Goal: Task Accomplishment & Management: Manage account settings

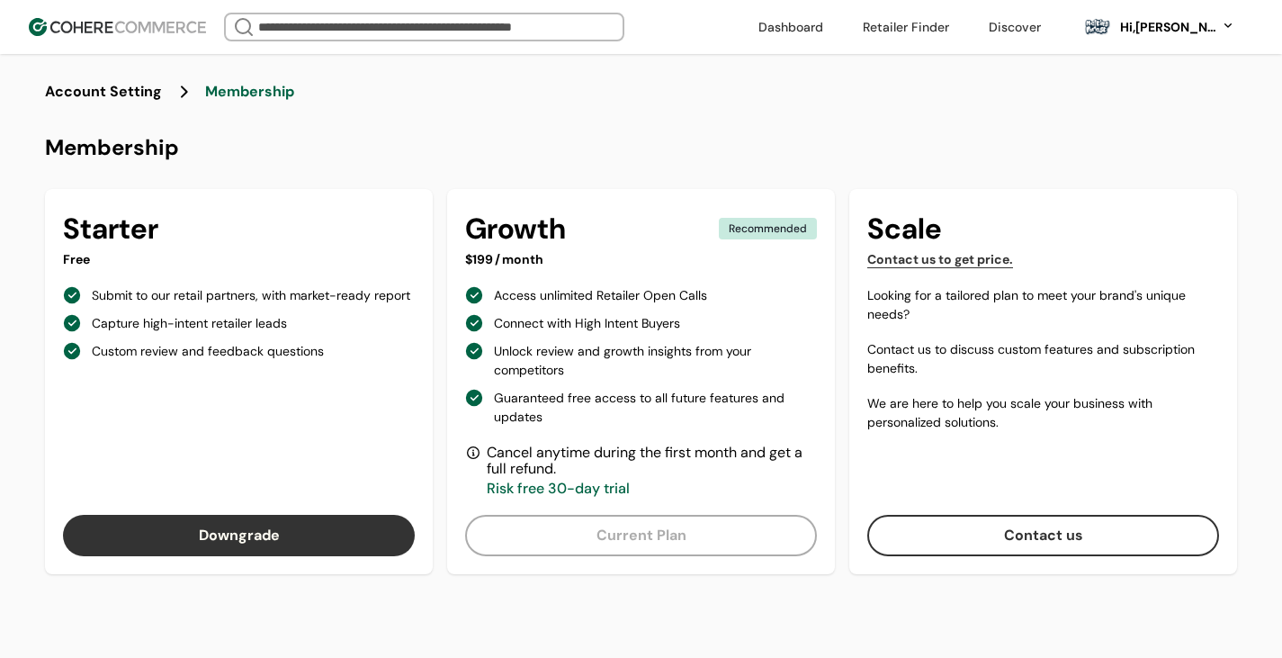
click at [148, 44] on header "We Came Up Empty Looks like there aren’t any matches at the moment. Refine your…" at bounding box center [641, 27] width 1282 height 54
click at [149, 41] on header "We Came Up Empty Looks like there aren’t any matches at the moment. Refine your…" at bounding box center [641, 27] width 1282 height 54
click at [114, 104] on div "Account Setting ... Membership" at bounding box center [641, 106] width 1192 height 50
click at [172, 21] on img at bounding box center [117, 27] width 177 height 18
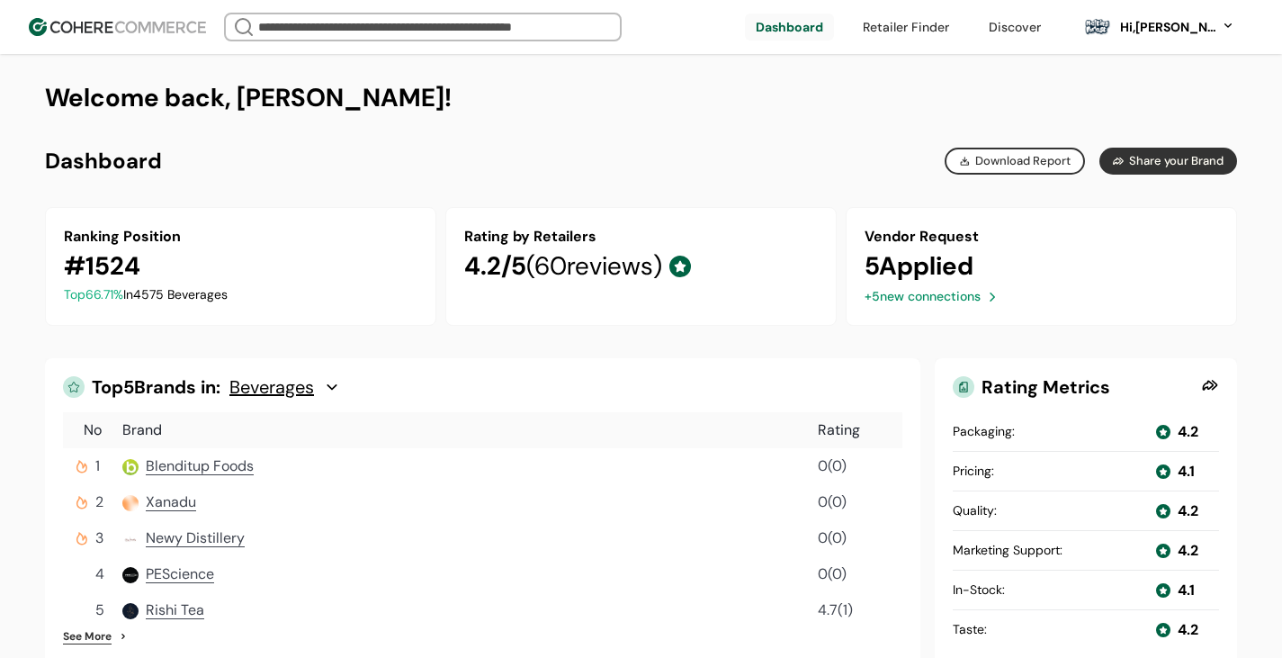
click at [808, 23] on link at bounding box center [789, 26] width 89 height 27
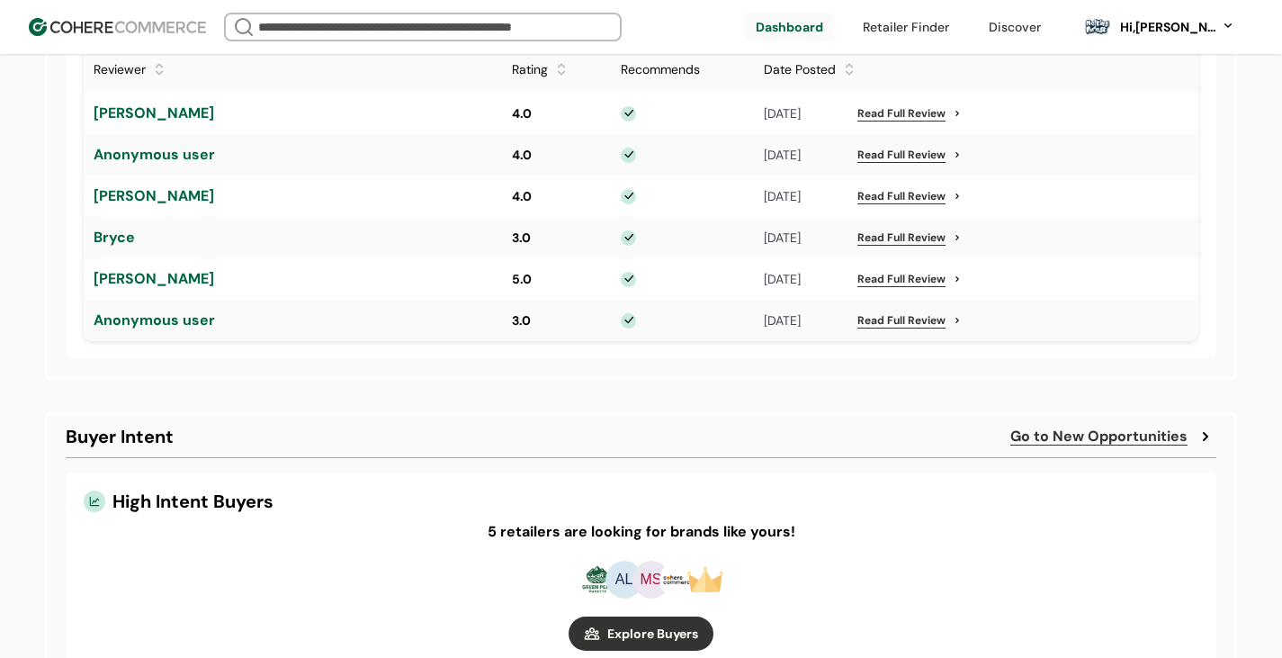
scroll to position [1134, 0]
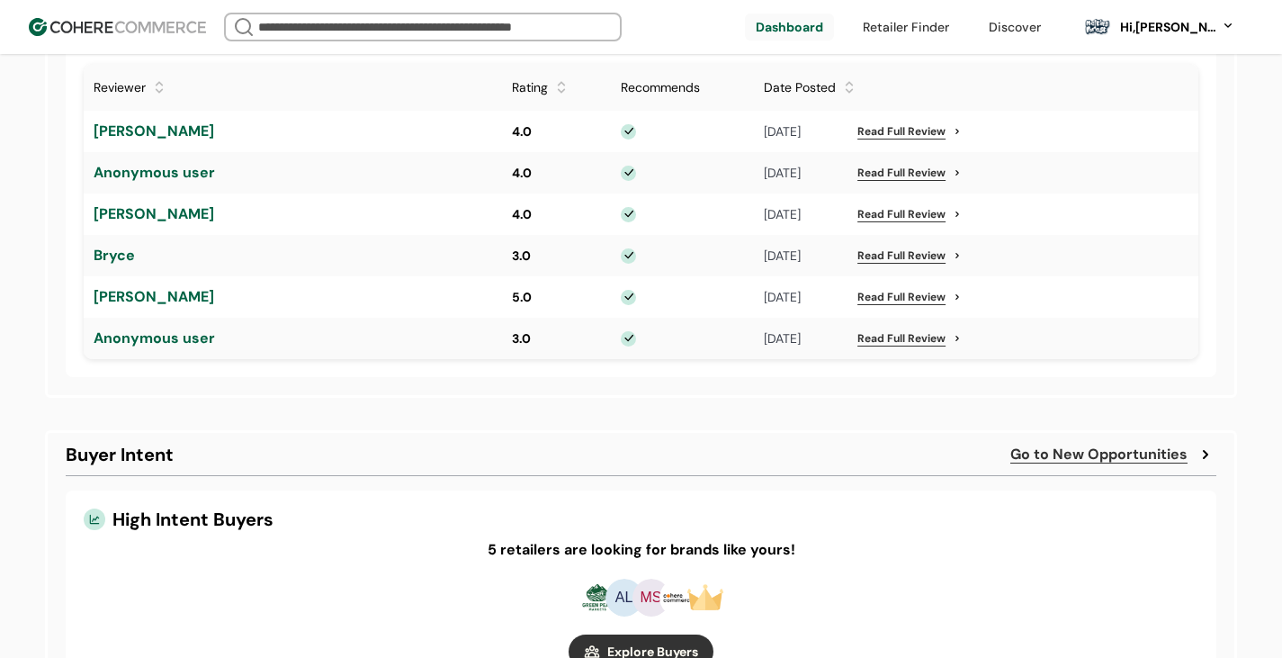
click at [879, 143] on div "08/16/2024 Read Full Review" at bounding box center [976, 131] width 443 height 37
click at [889, 135] on link "Read Full Review" at bounding box center [901, 131] width 88 height 16
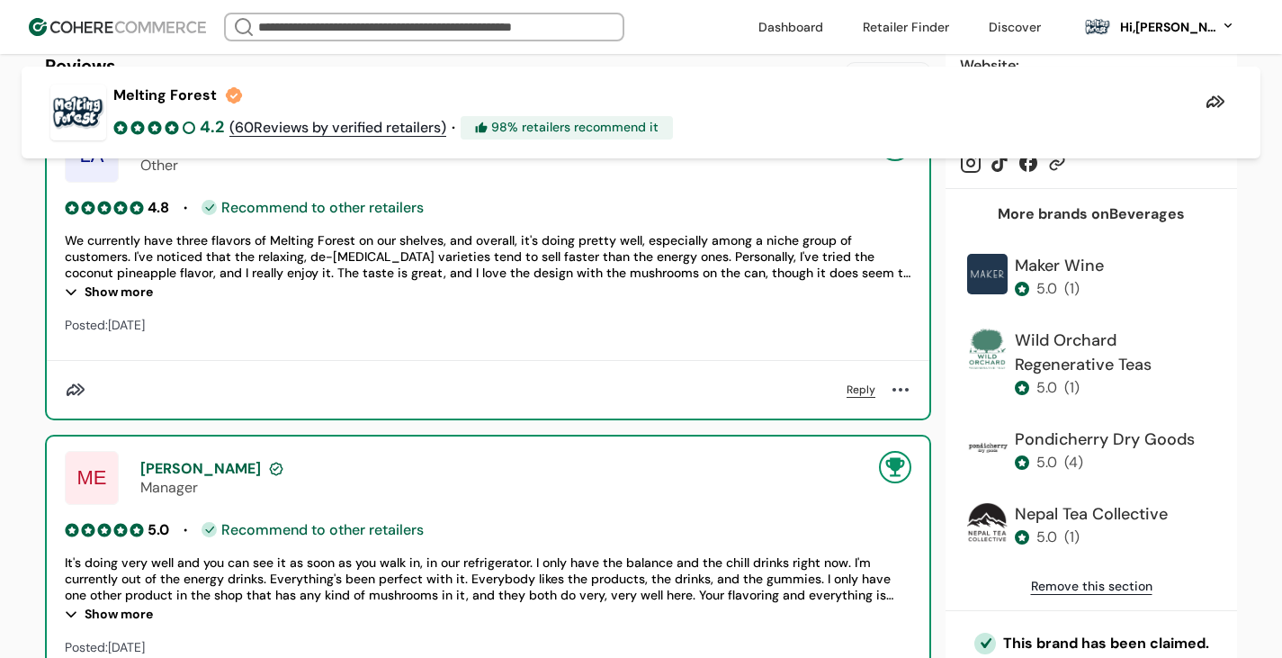
scroll to position [1114, 0]
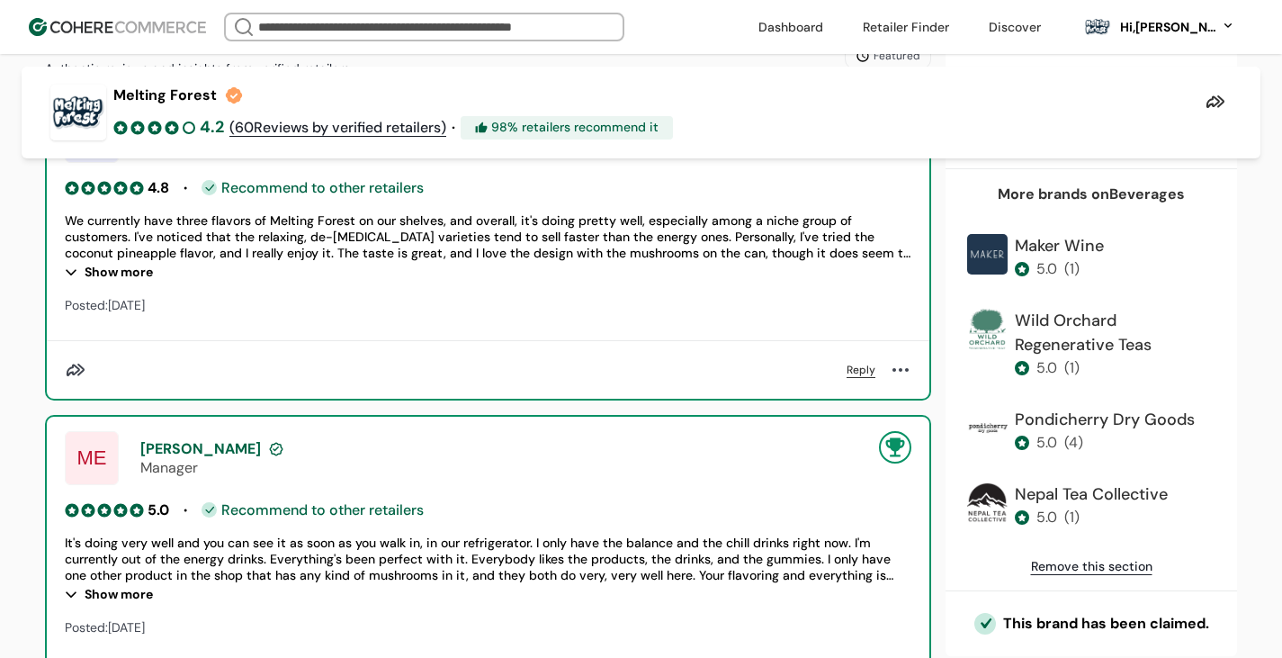
click at [142, 593] on div "Show more" at bounding box center [488, 594] width 847 height 22
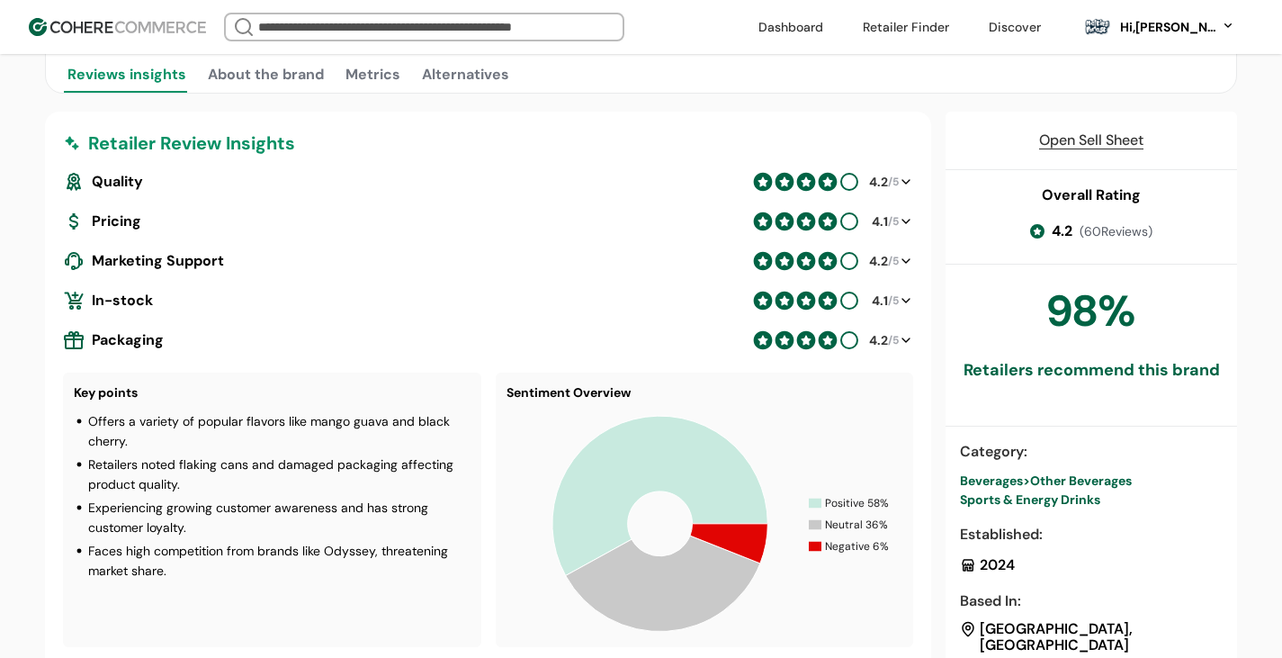
scroll to position [0, 0]
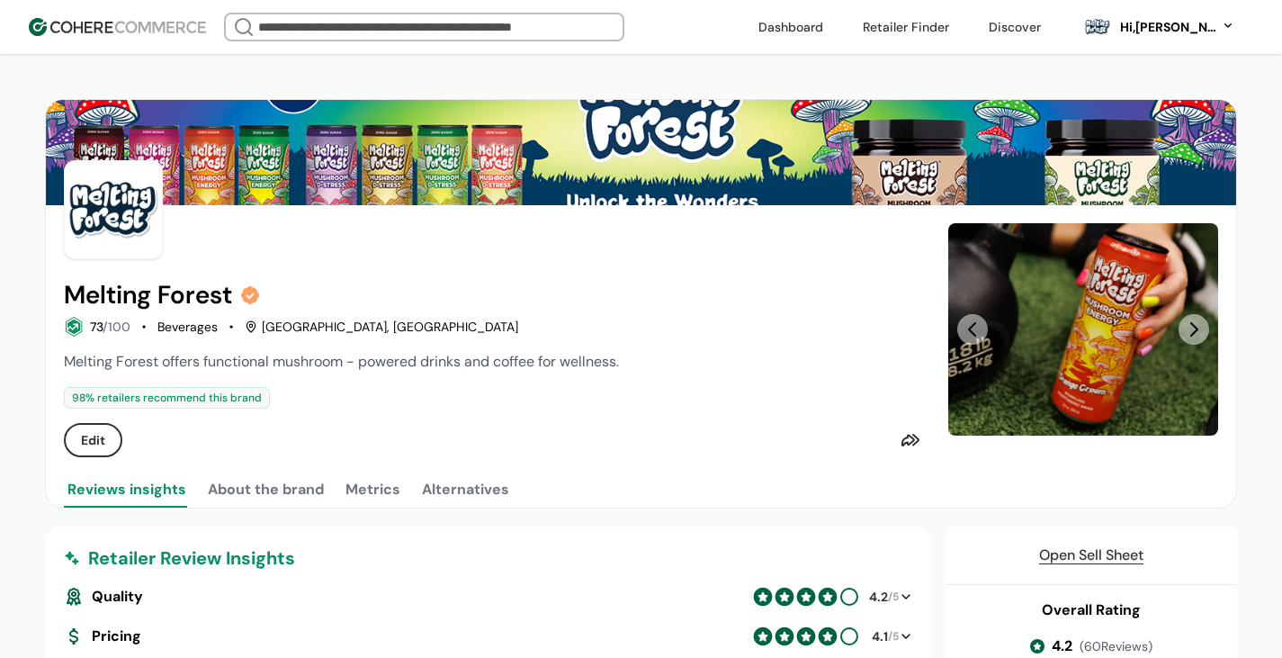
click at [1172, 29] on div "Hi, Sean McDonald" at bounding box center [1167, 27] width 99 height 19
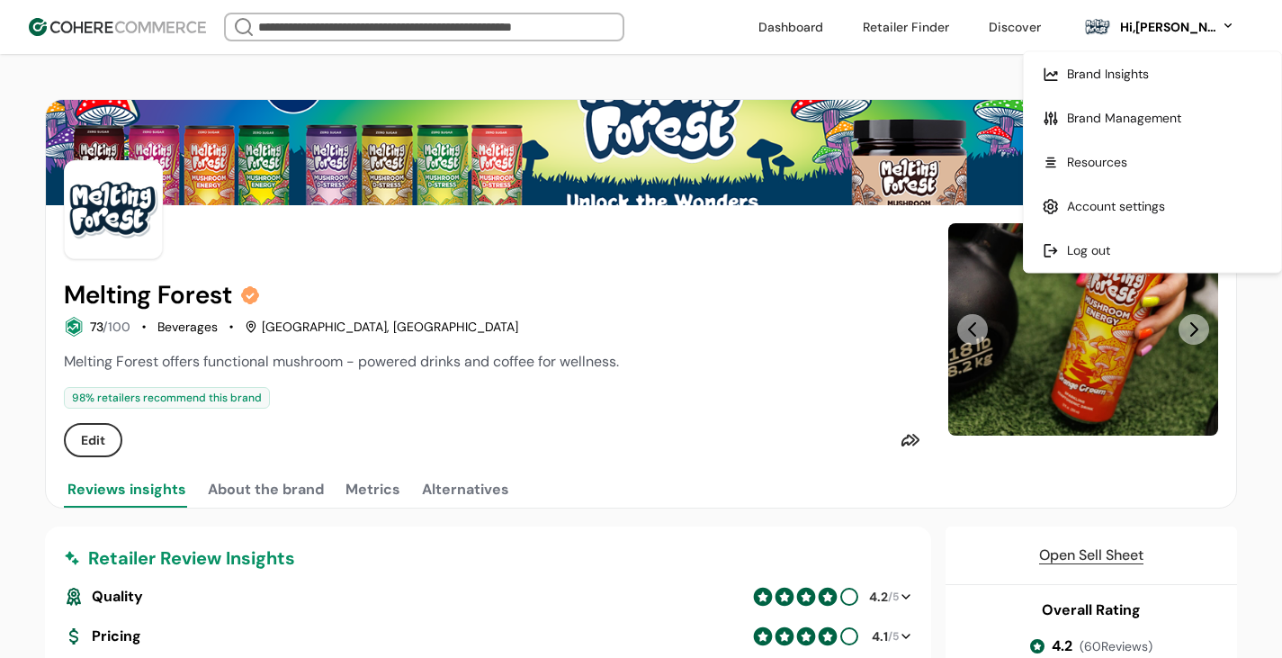
click at [1126, 112] on link at bounding box center [1152, 118] width 257 height 44
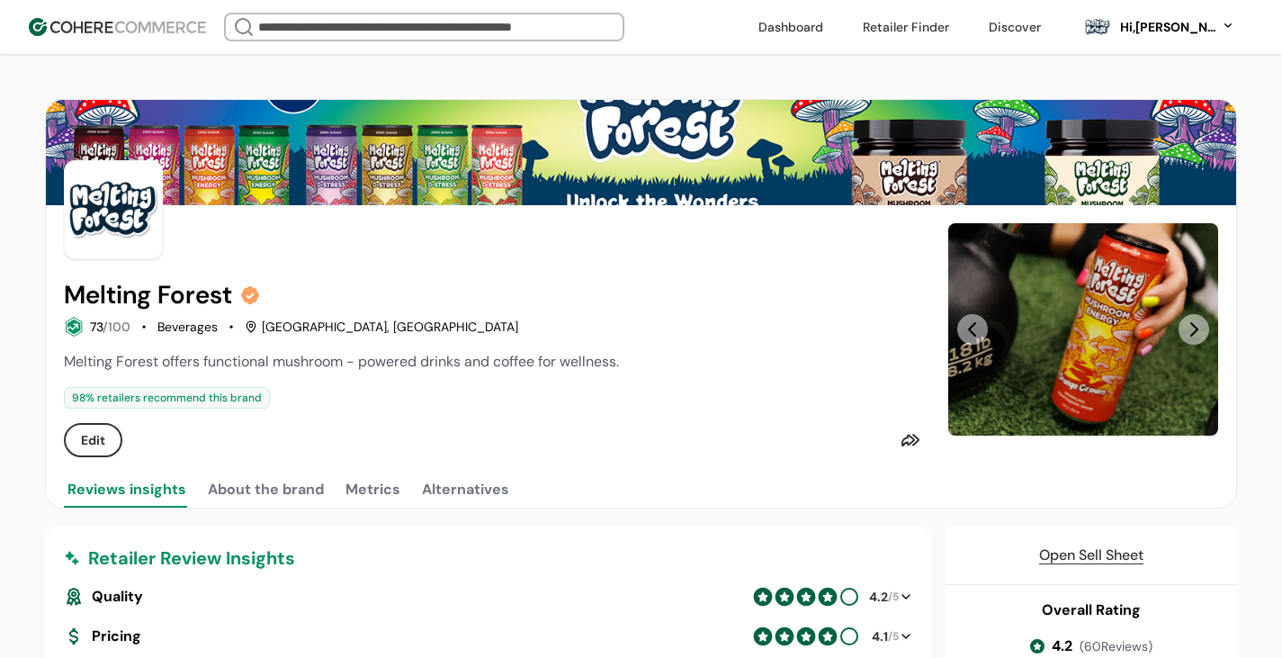
click at [759, 165] on div at bounding box center [495, 209] width 863 height 99
click at [1177, 27] on div "Hi, Sean McDonald" at bounding box center [1167, 27] width 99 height 19
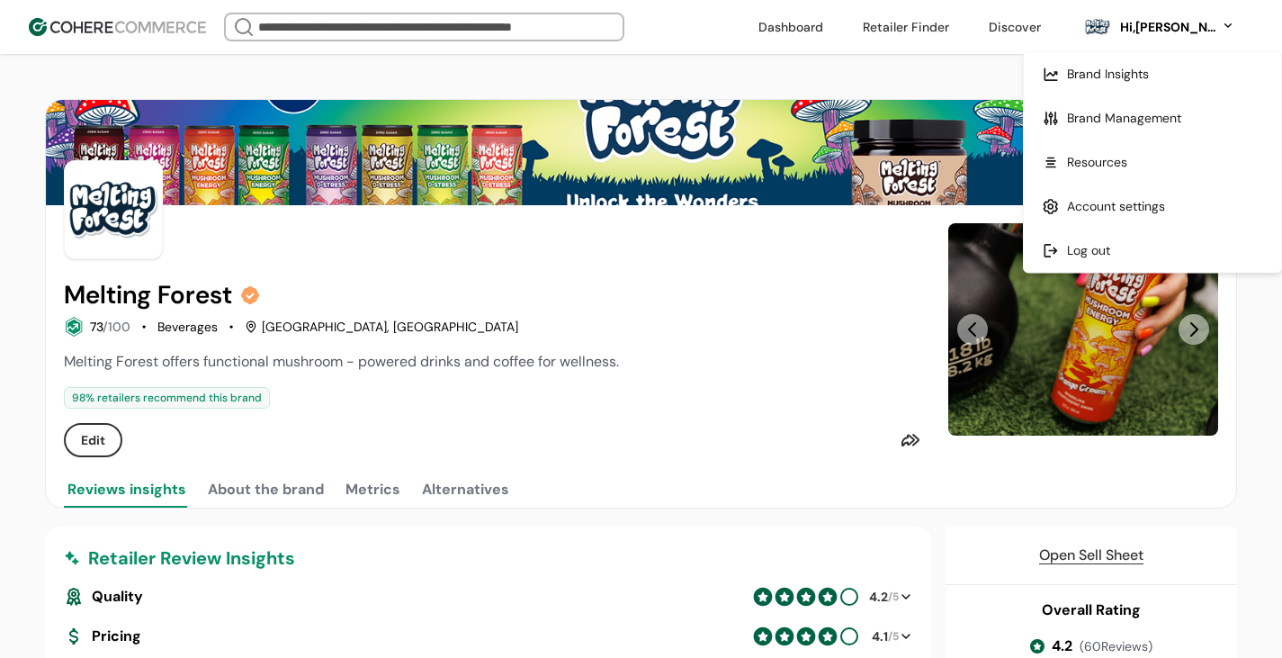
click at [1134, 108] on link at bounding box center [1152, 118] width 257 height 44
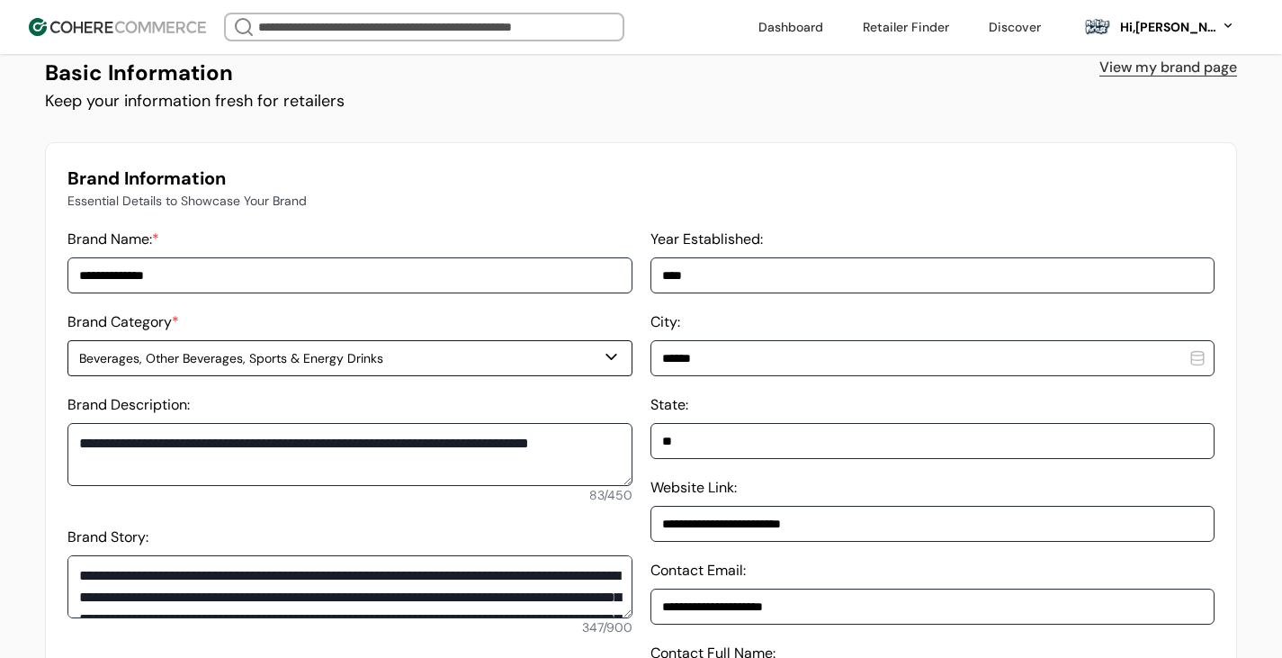
scroll to position [180, 0]
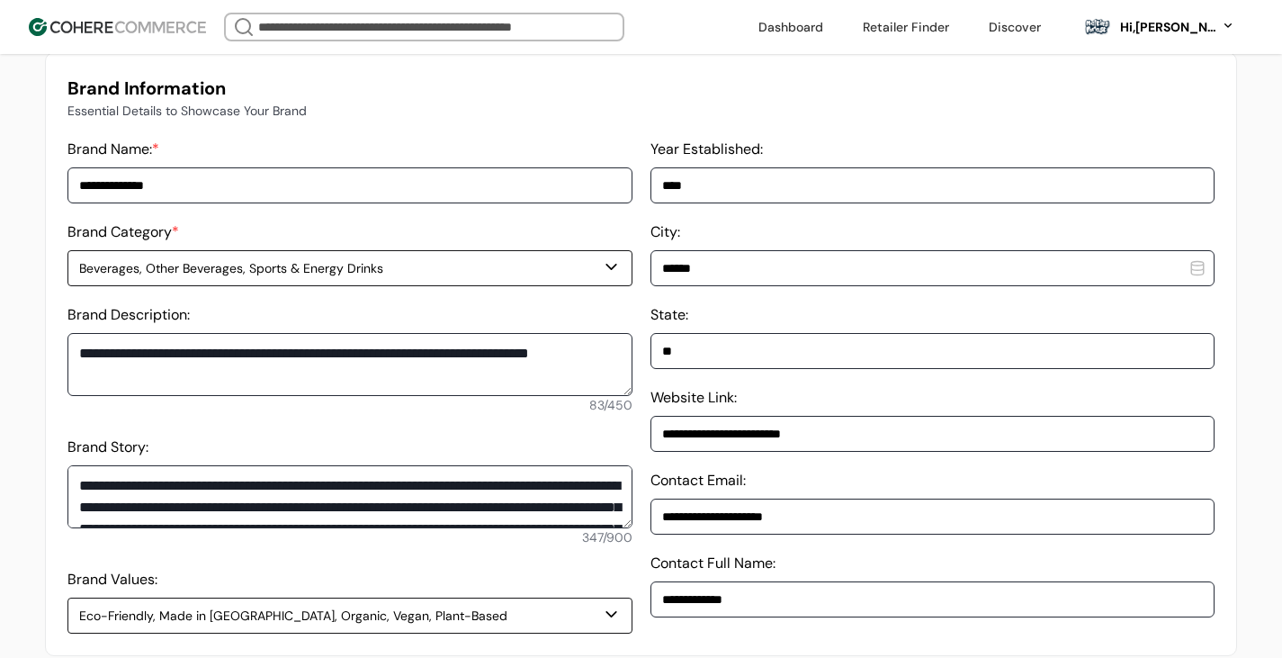
click at [191, 274] on div "Beverages, Other Beverages, Sports & Energy Drinks" at bounding box center [340, 268] width 523 height 19
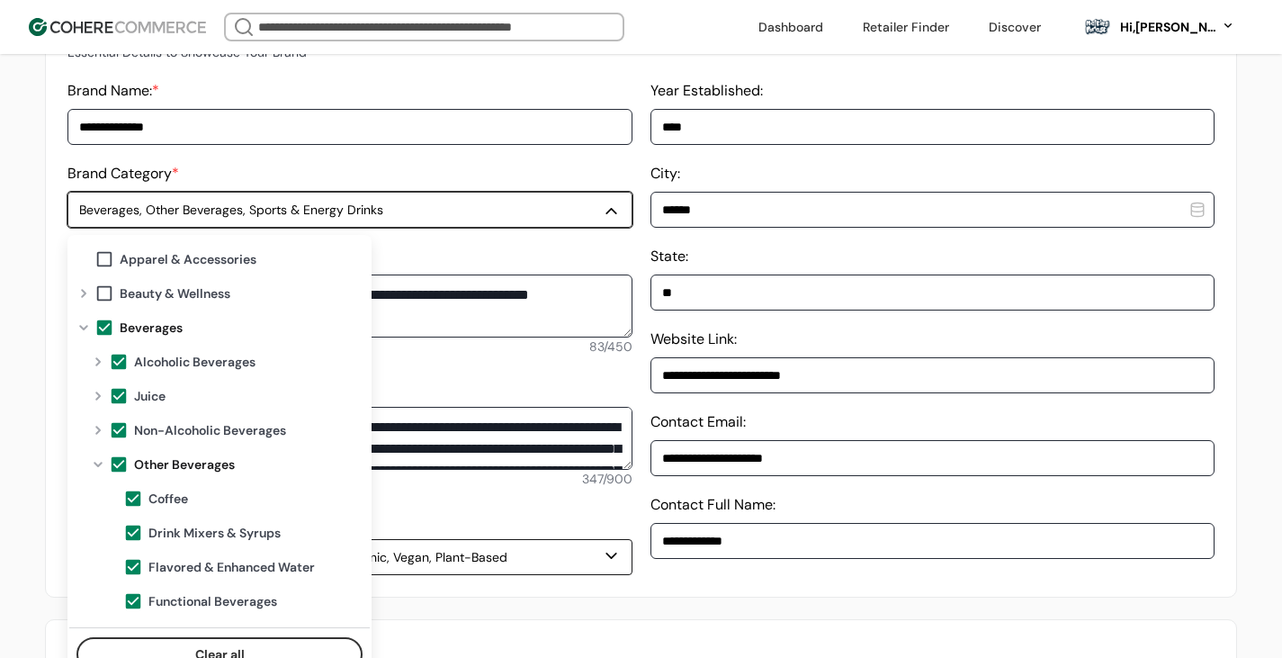
scroll to position [270, 0]
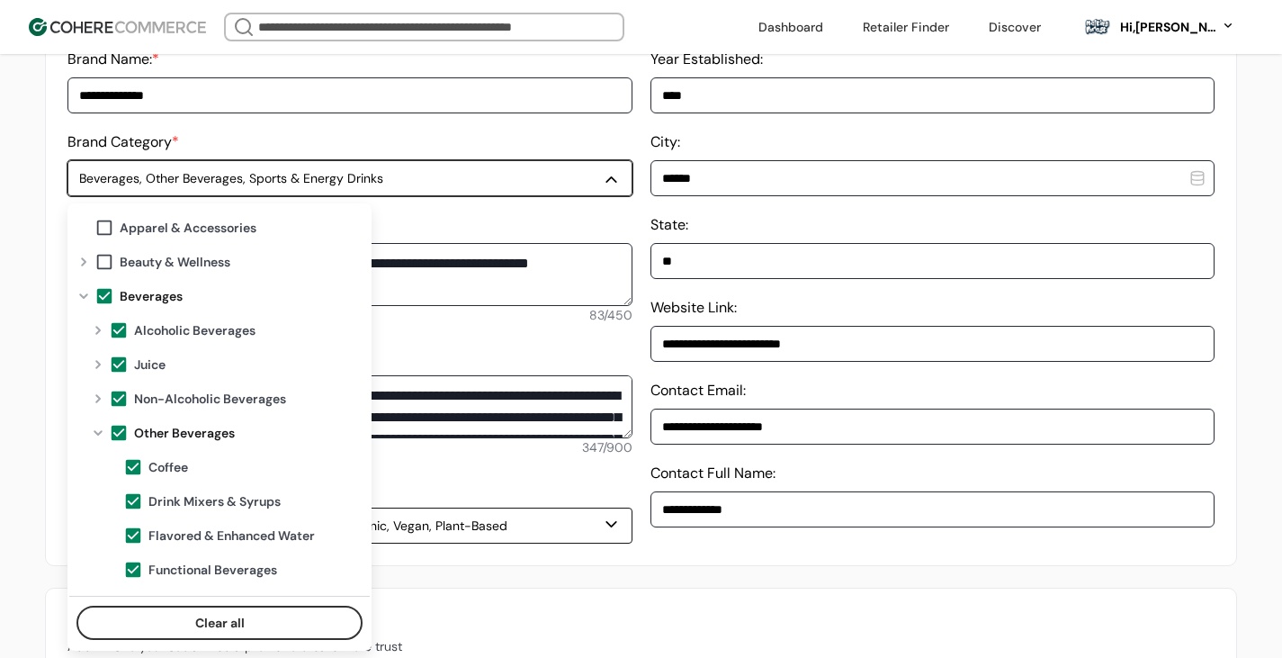
click at [95, 332] on div "Expand" at bounding box center [98, 330] width 22 height 14
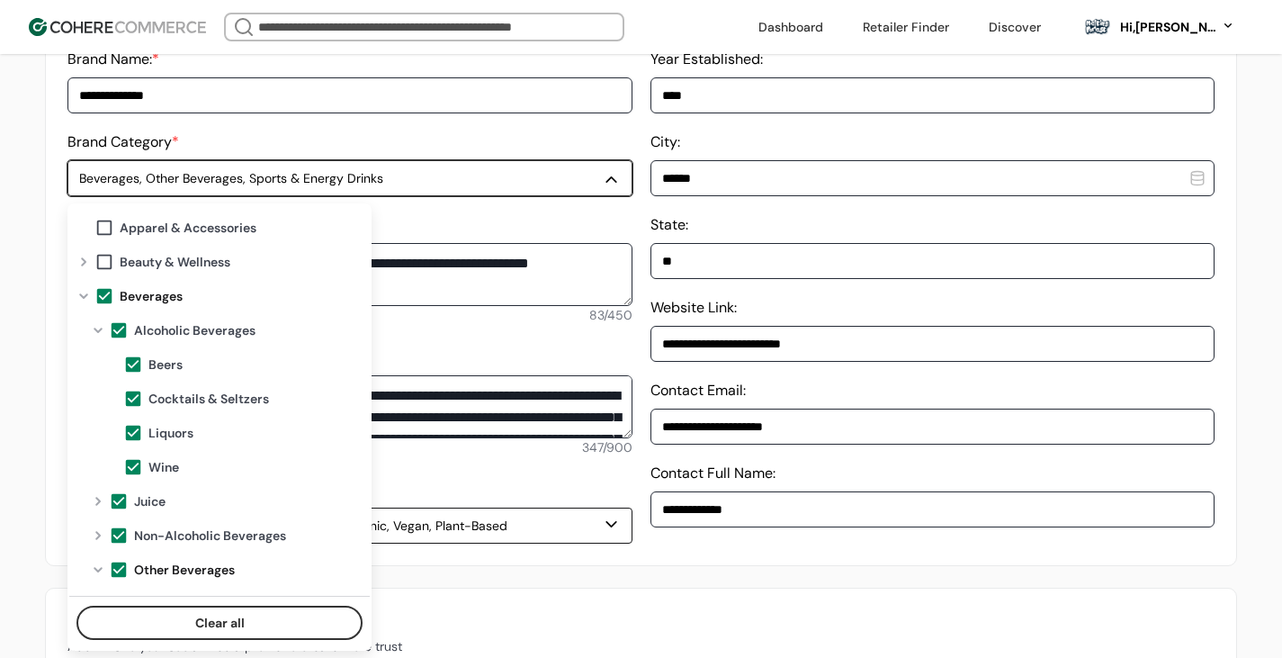
click at [96, 332] on div "Collapse" at bounding box center [98, 330] width 22 height 14
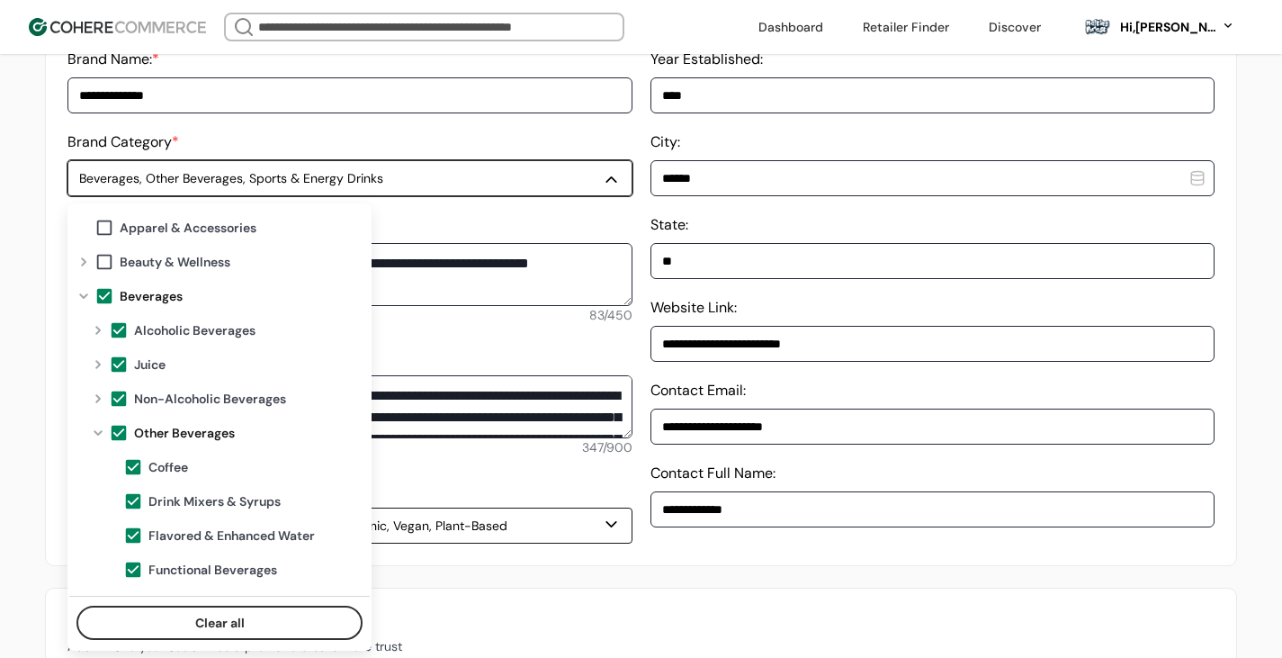
click at [114, 330] on span at bounding box center [119, 330] width 20 height 20
click at [116, 371] on span at bounding box center [119, 365] width 20 height 20
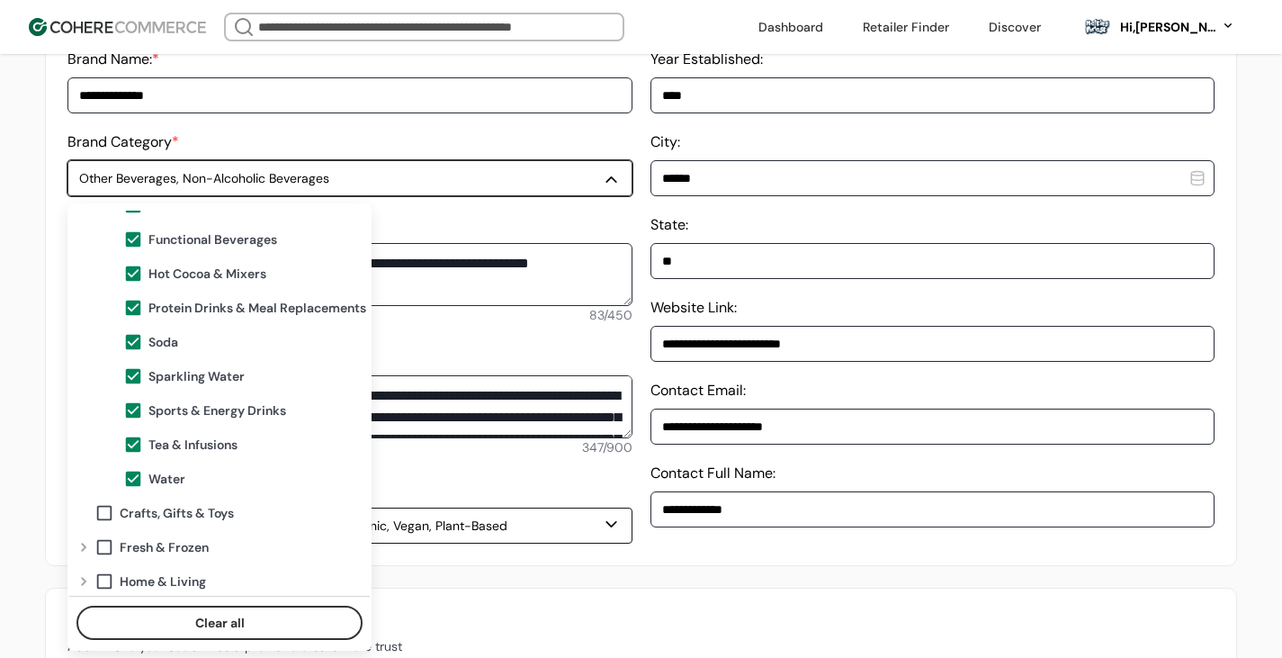
scroll to position [435, 0]
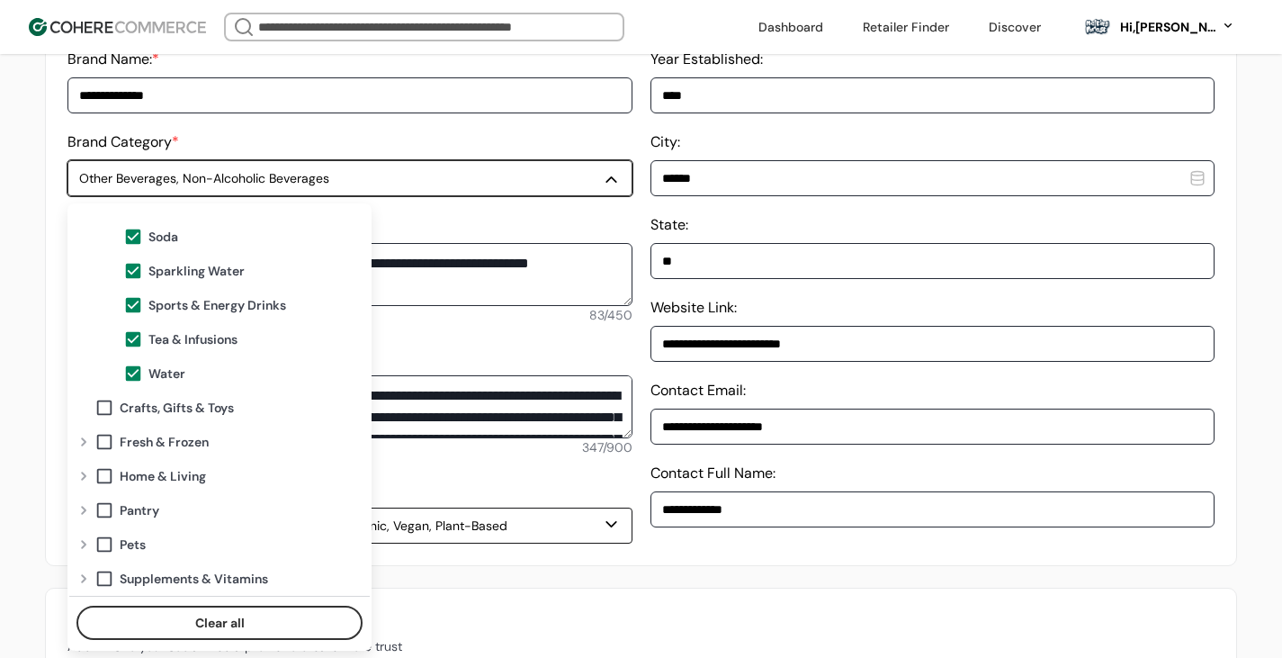
click at [678, 558] on div "**********" at bounding box center [641, 264] width 1192 height 604
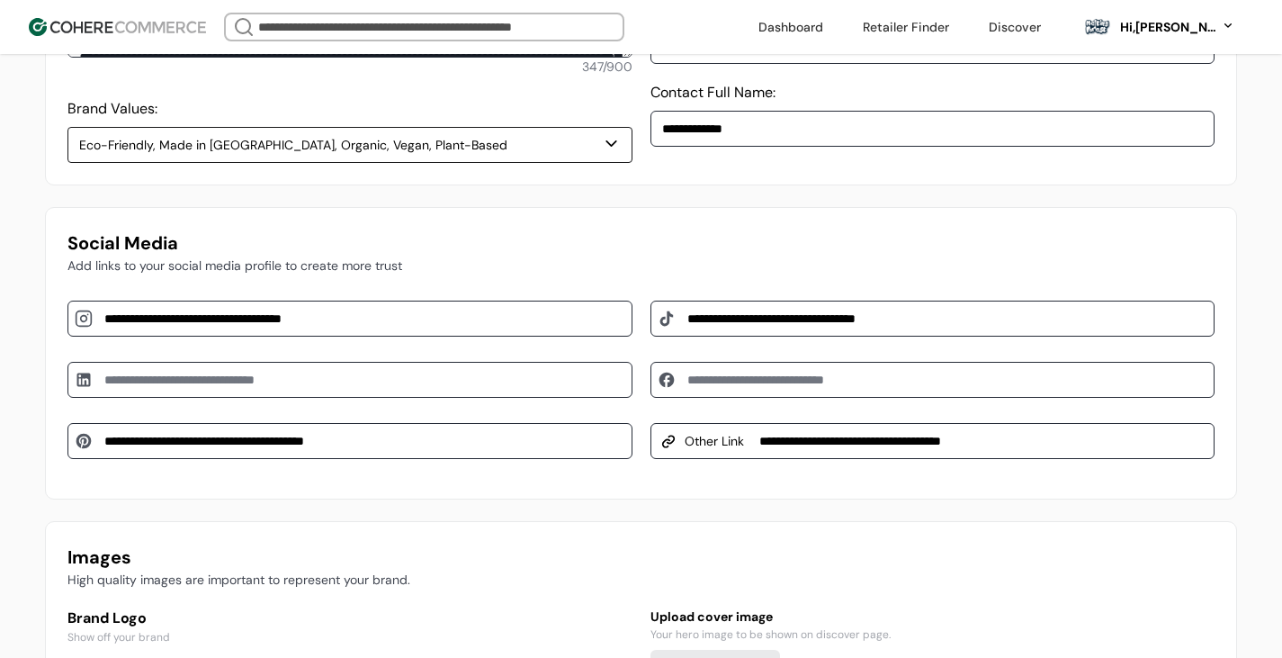
scroll to position [684, 0]
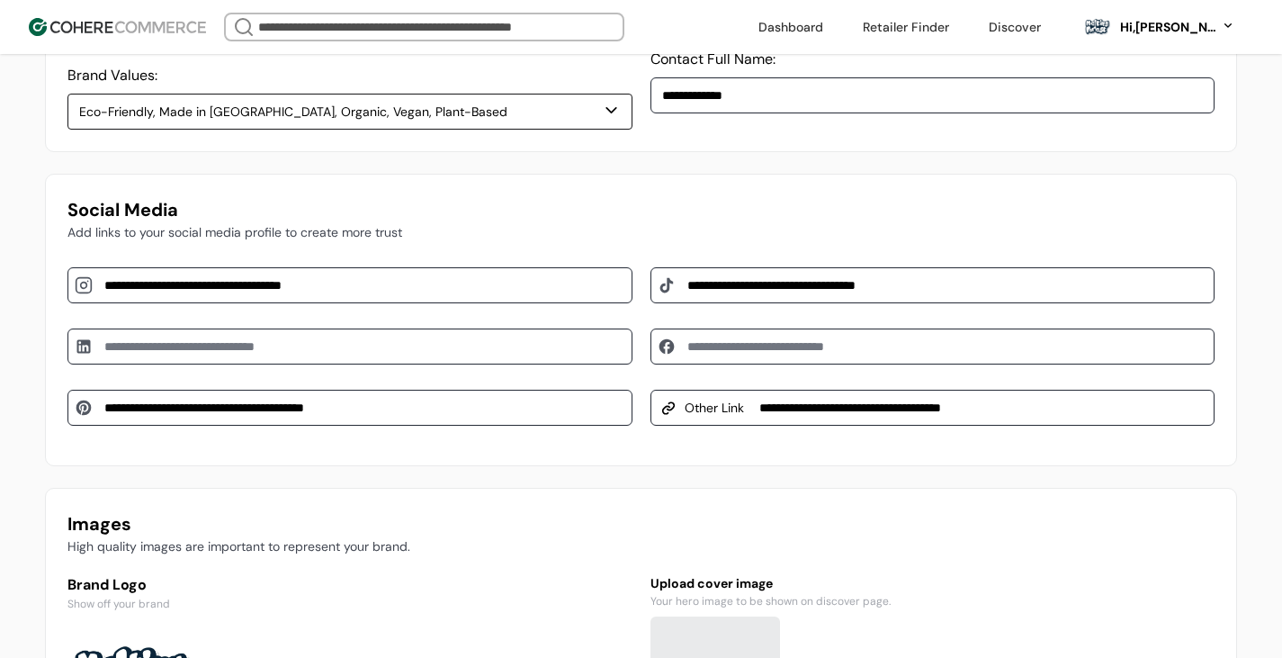
click at [351, 359] on input at bounding box center [349, 346] width 565 height 36
paste input "**********"
type input "**********"
click at [499, 462] on div "**********" at bounding box center [641, 320] width 1192 height 292
click at [822, 357] on input at bounding box center [933, 346] width 565 height 36
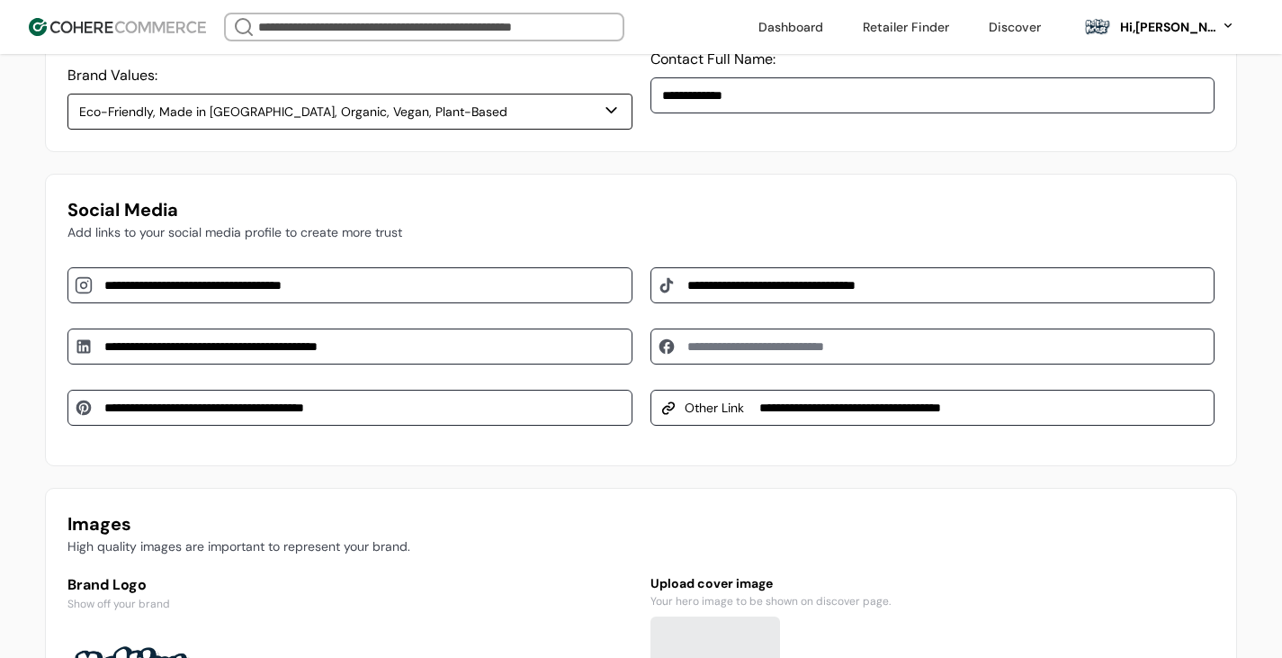
paste input "**********"
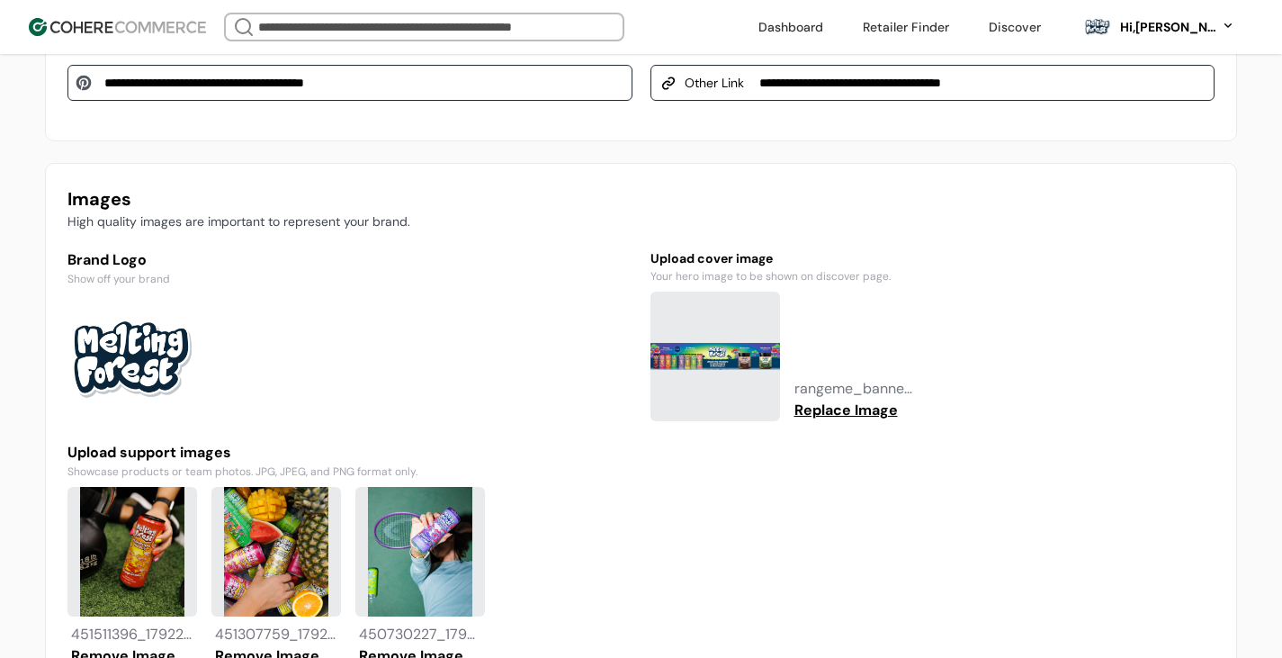
scroll to position [1044, 0]
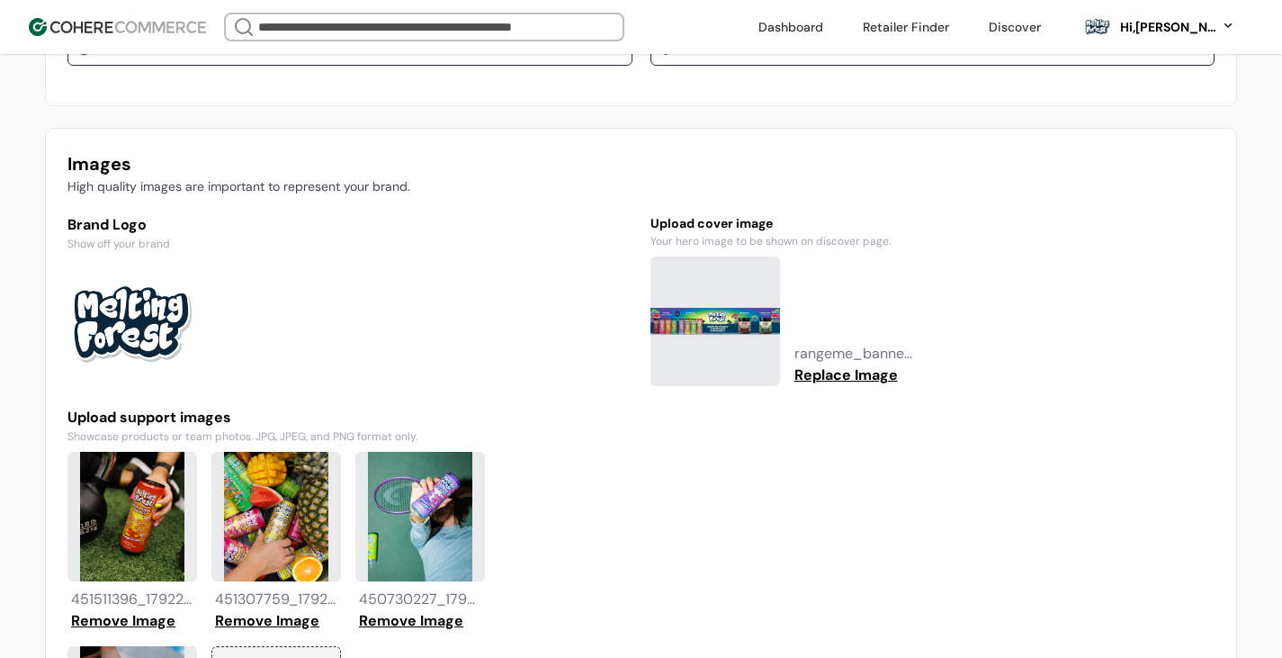
type input "**********"
click at [869, 368] on button "Replace Image" at bounding box center [846, 375] width 111 height 22
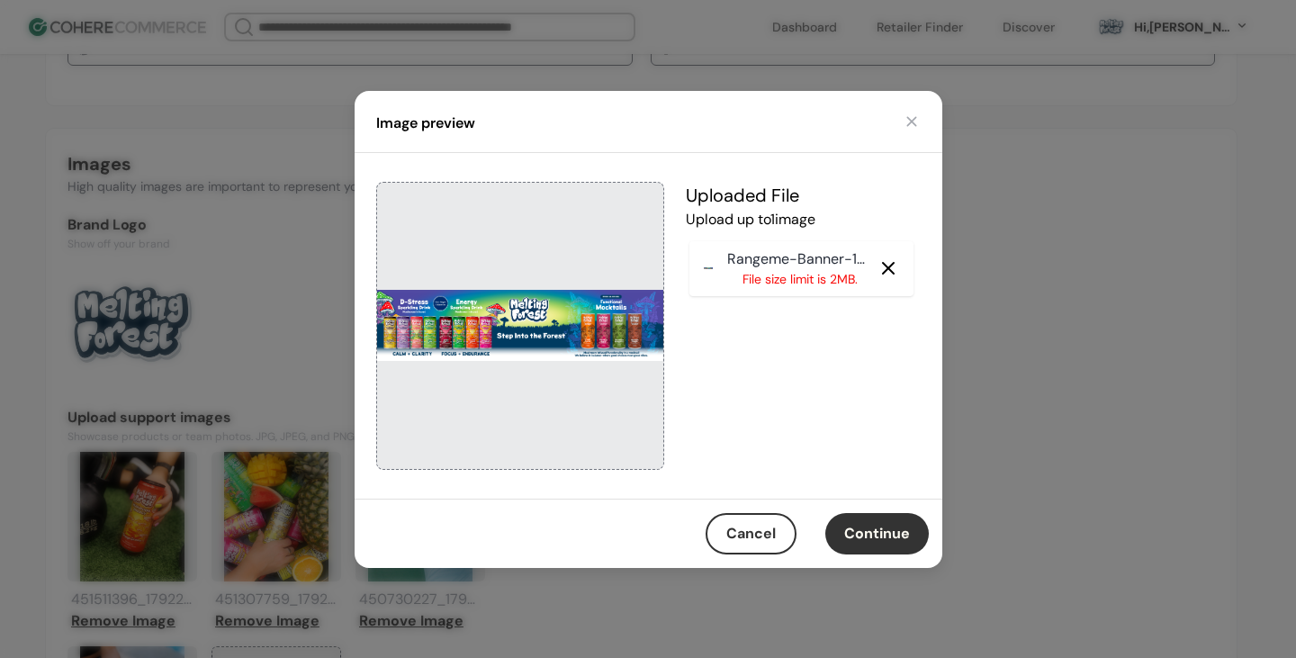
click at [887, 543] on button "Continue" at bounding box center [876, 533] width 103 height 41
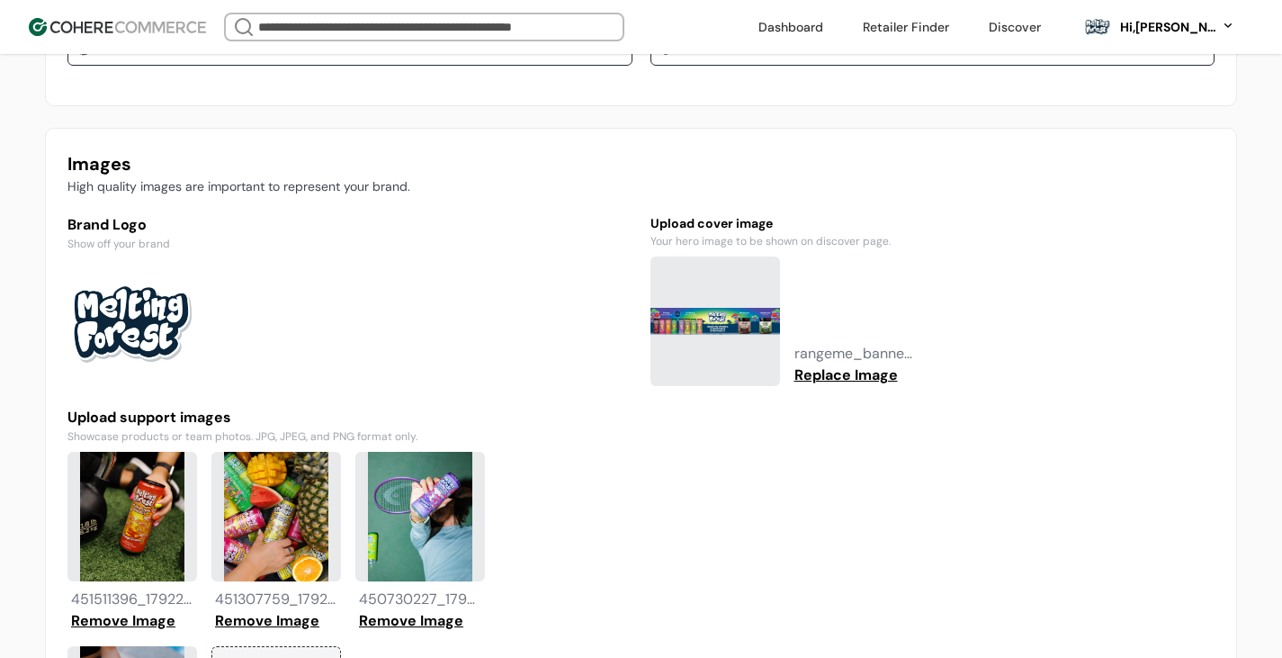
click at [822, 371] on button "Replace Image" at bounding box center [846, 375] width 111 height 22
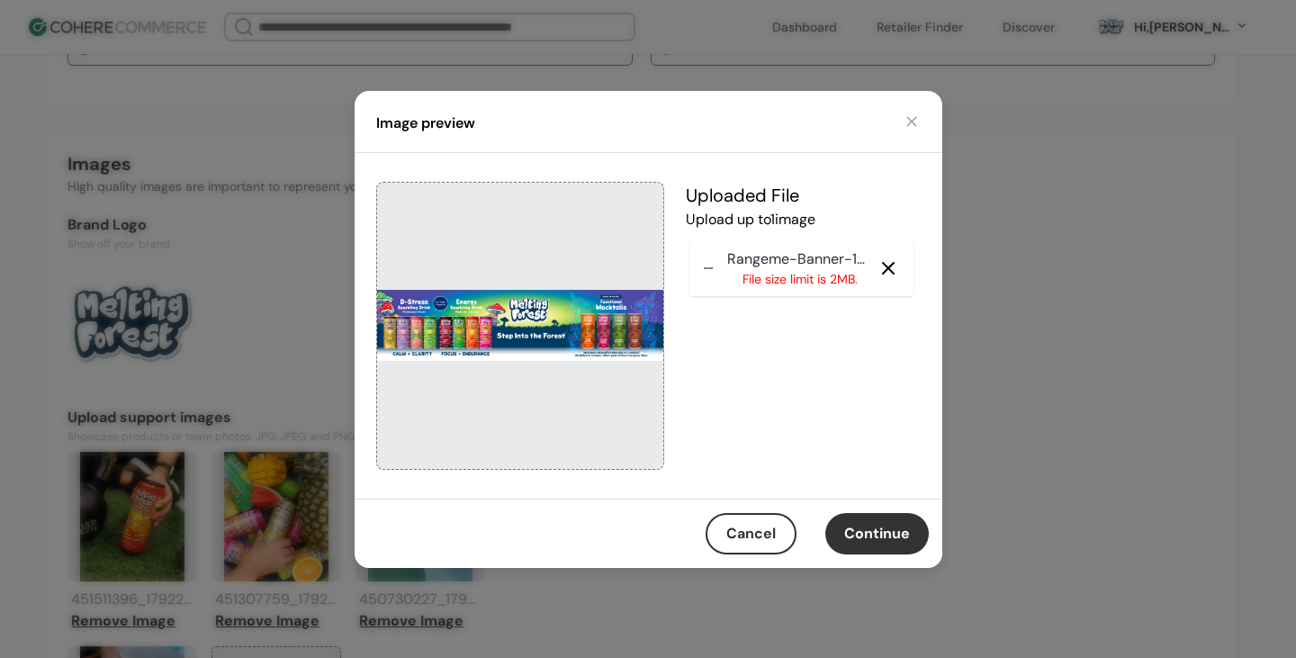
click at [801, 283] on p "File size limit is 2MB." at bounding box center [800, 279] width 147 height 19
click at [884, 273] on icon at bounding box center [888, 268] width 22 height 22
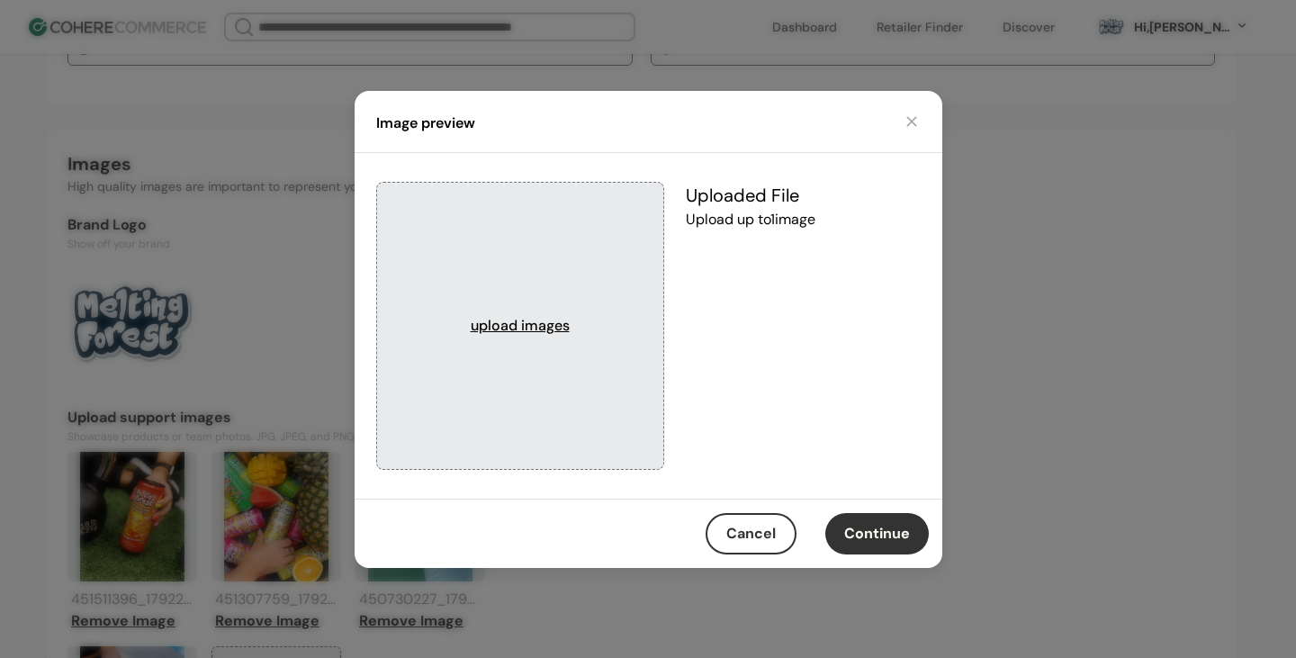
click at [557, 316] on div "upload images" at bounding box center [520, 326] width 99 height 22
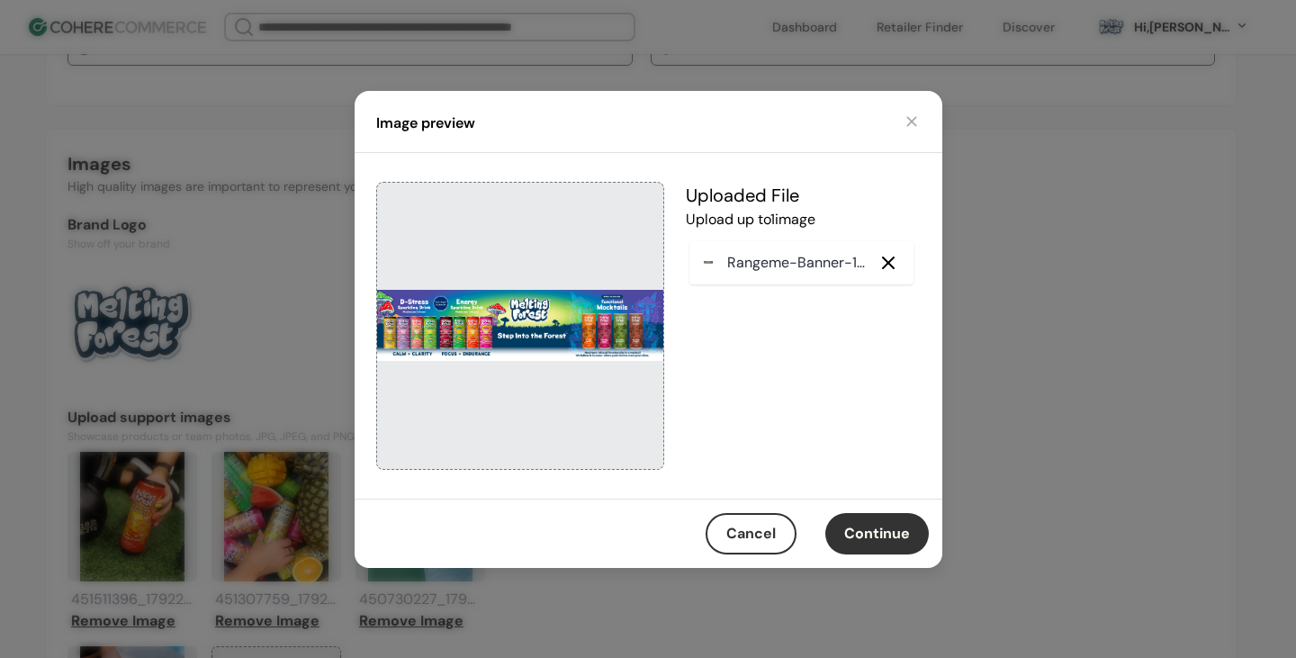
click at [892, 537] on button "Continue" at bounding box center [876, 533] width 103 height 41
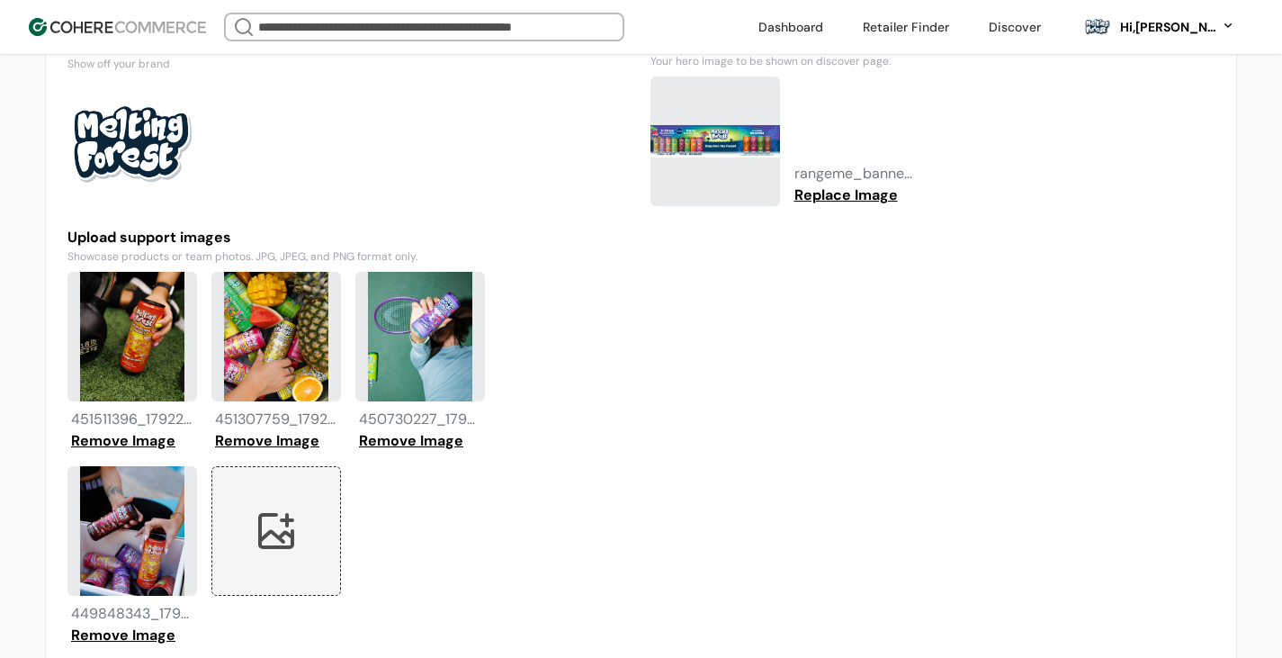
scroll to position [1314, 0]
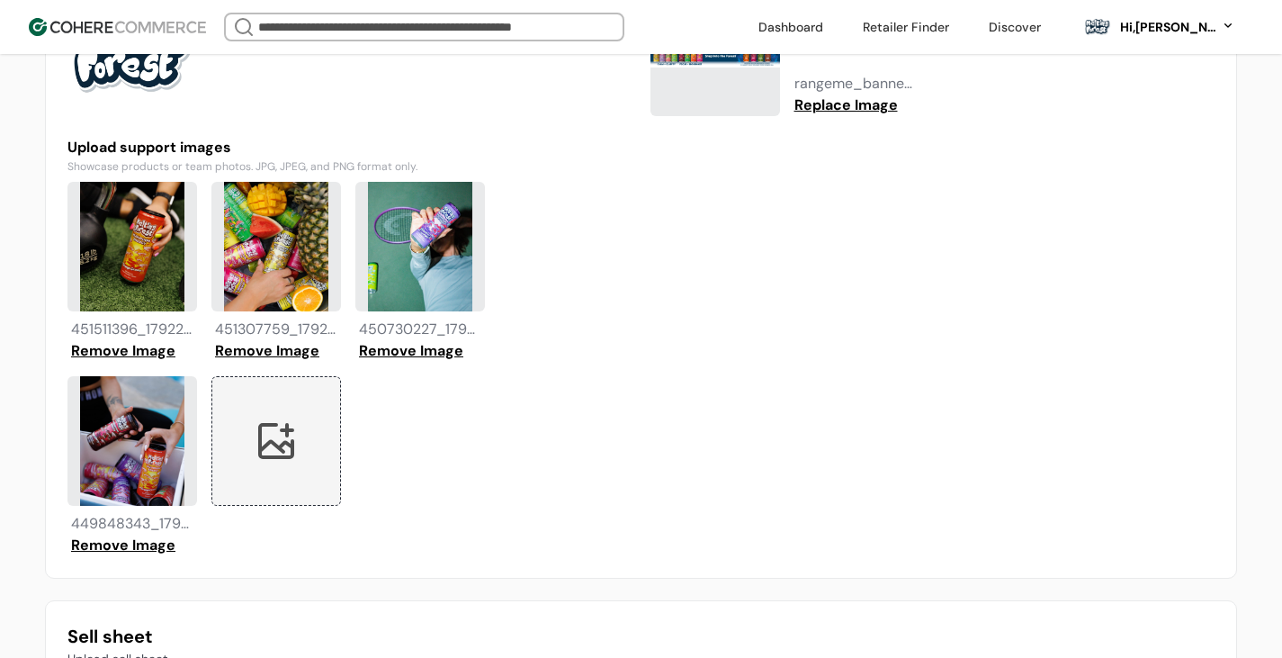
click at [280, 439] on div at bounding box center [276, 441] width 130 height 130
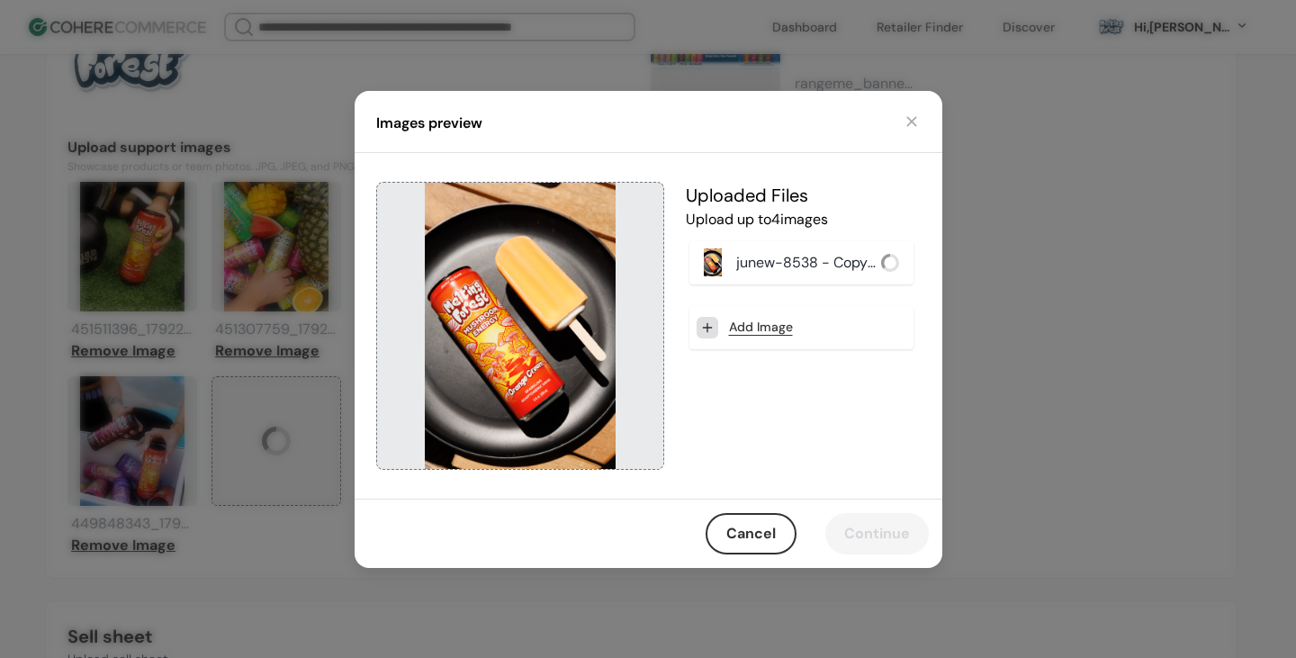
click at [768, 533] on button "Cancel" at bounding box center [750, 533] width 91 height 41
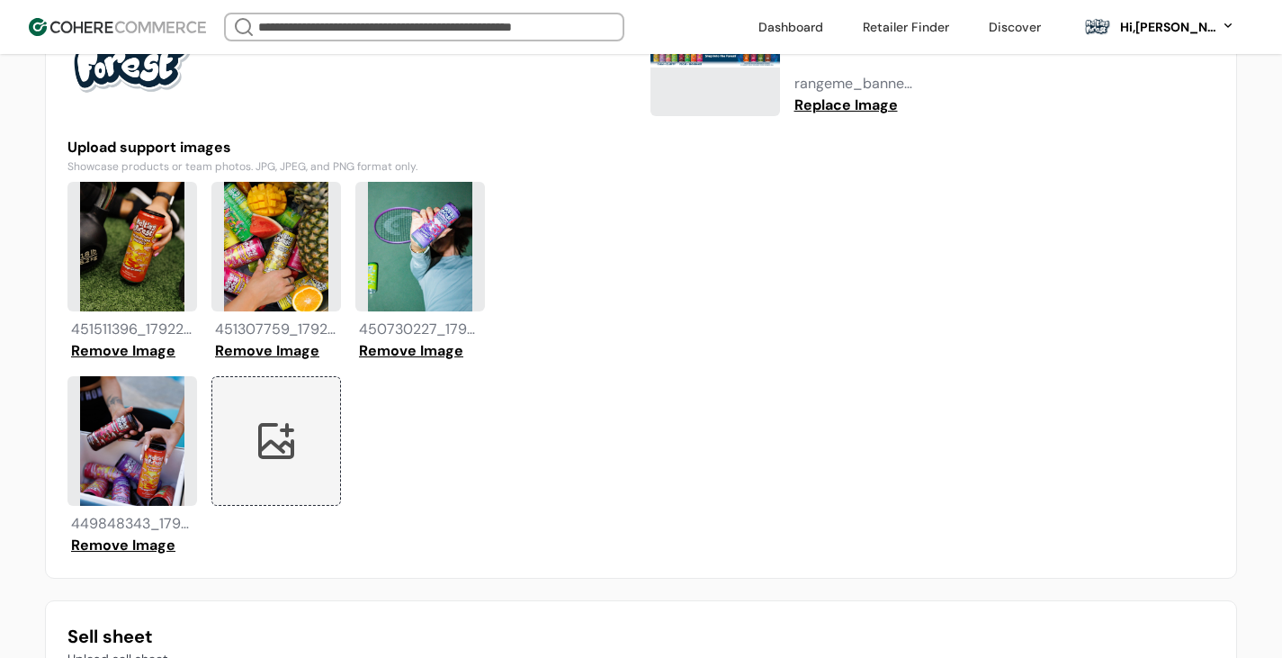
click at [257, 447] on div at bounding box center [276, 441] width 130 height 130
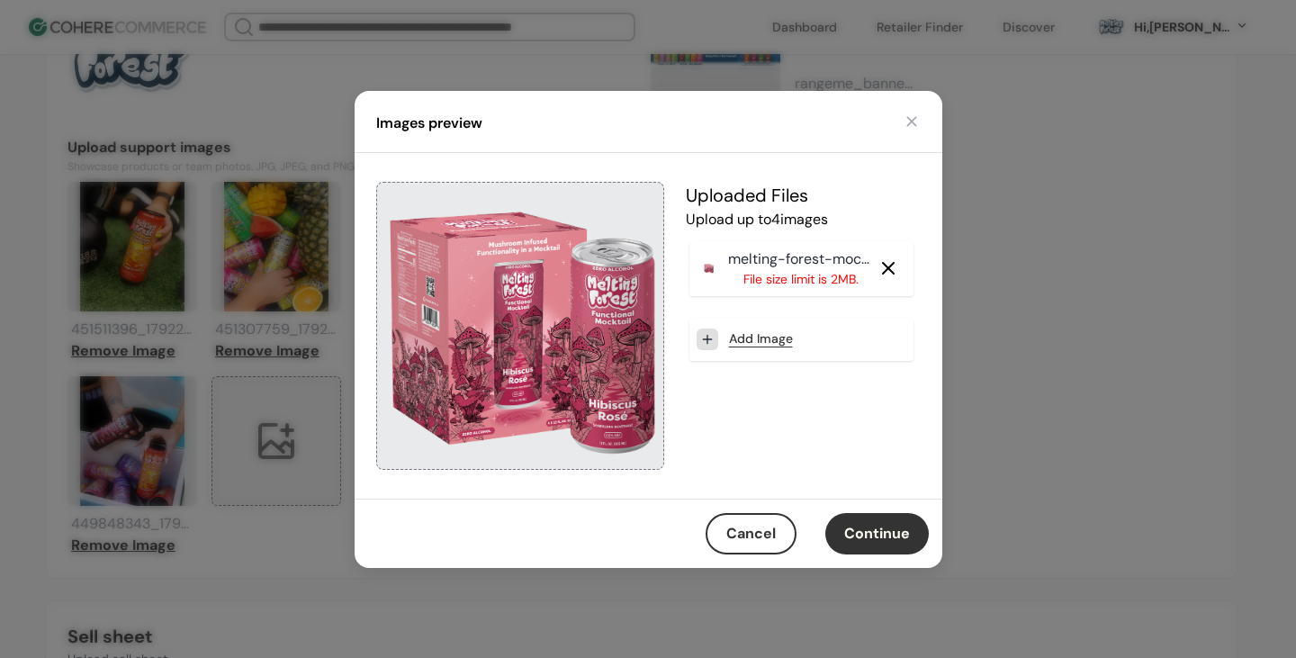
click at [886, 509] on div "Cancel Continue" at bounding box center [649, 532] width 588 height 69
click at [891, 525] on button "Continue" at bounding box center [876, 533] width 103 height 41
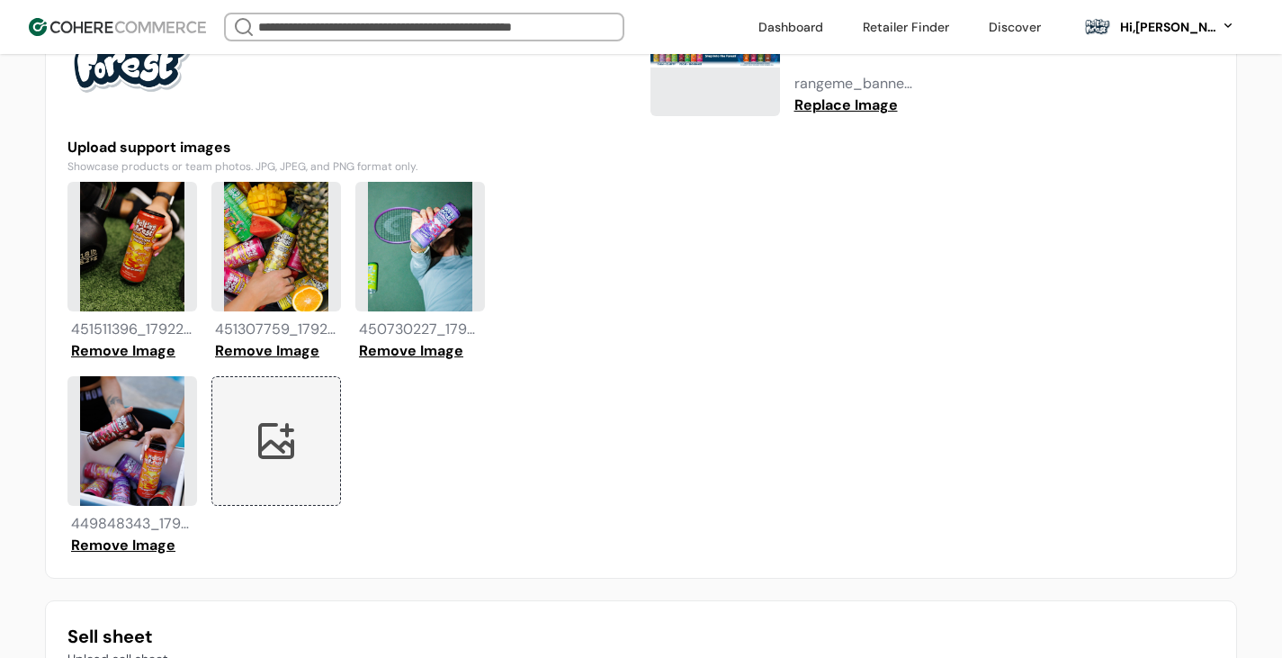
click at [231, 469] on div at bounding box center [276, 441] width 130 height 130
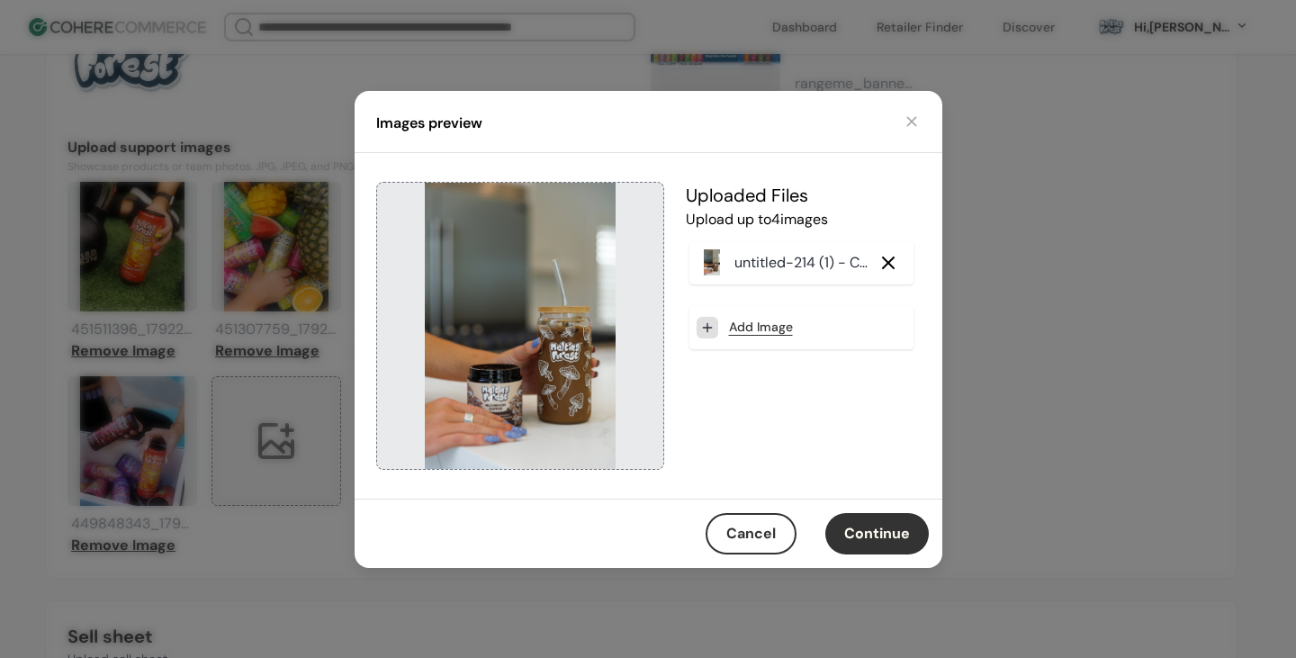
click at [870, 542] on button "Continue" at bounding box center [876, 533] width 103 height 41
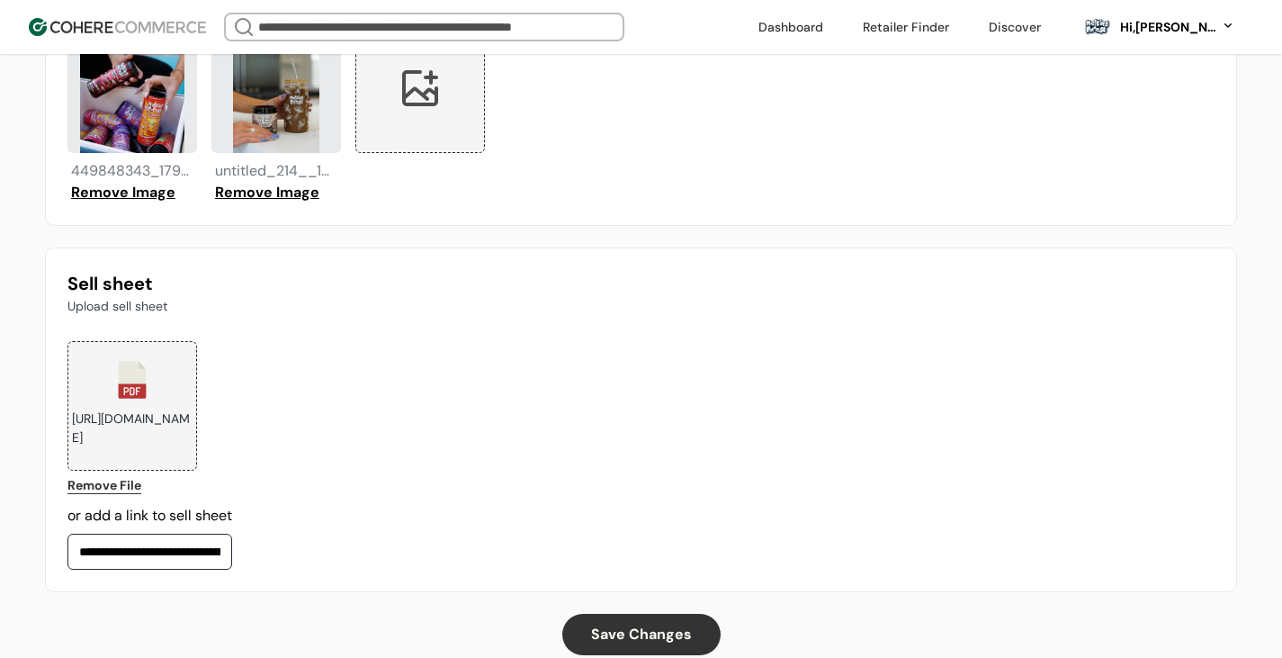
scroll to position [1712, 0]
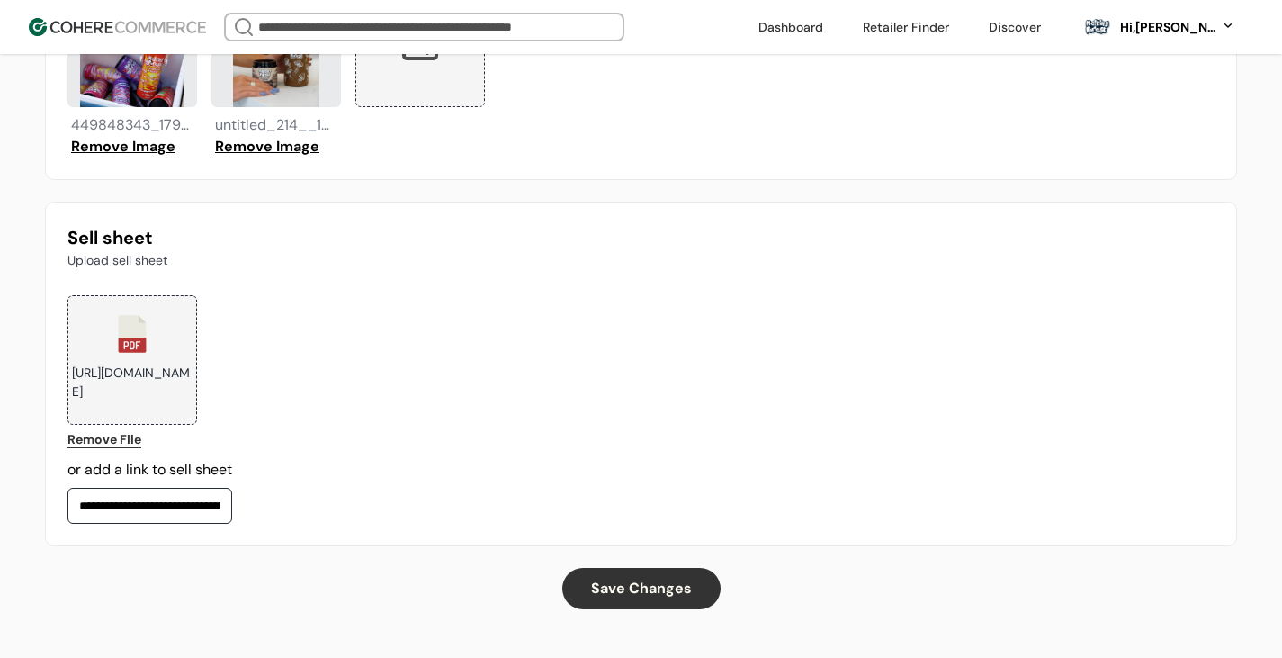
click at [97, 444] on link "Remove File" at bounding box center [104, 439] width 74 height 19
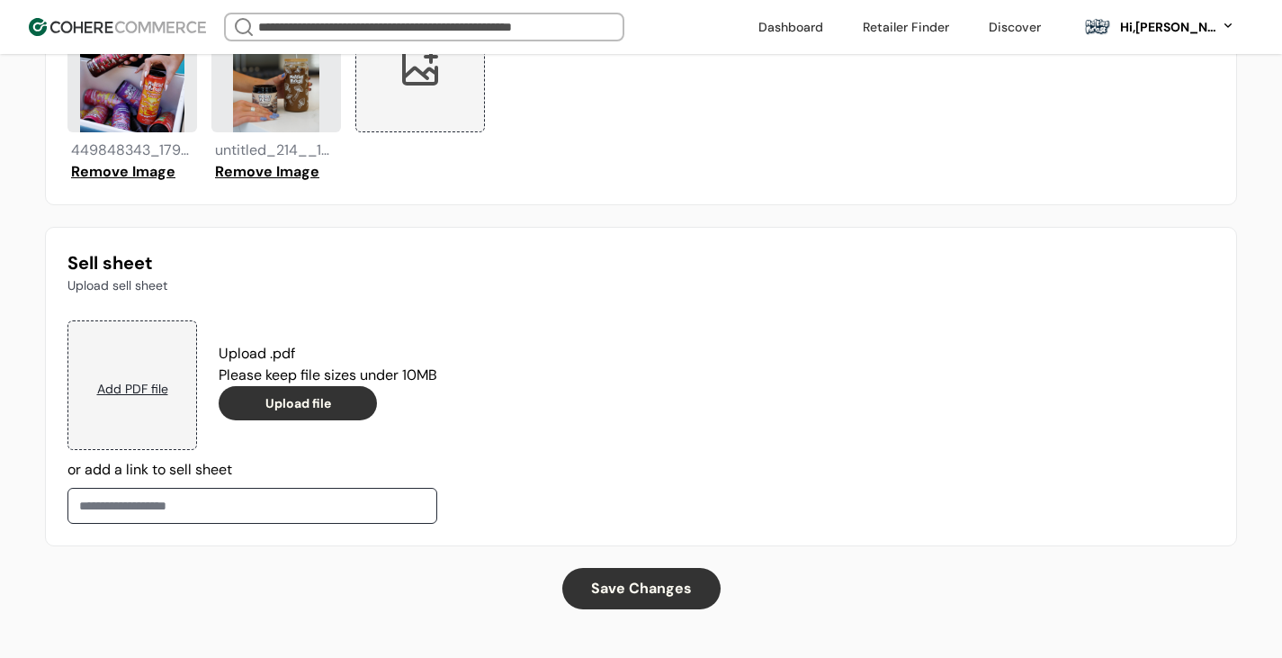
scroll to position [1687, 0]
click at [168, 360] on div "Add PDF file" at bounding box center [132, 385] width 130 height 130
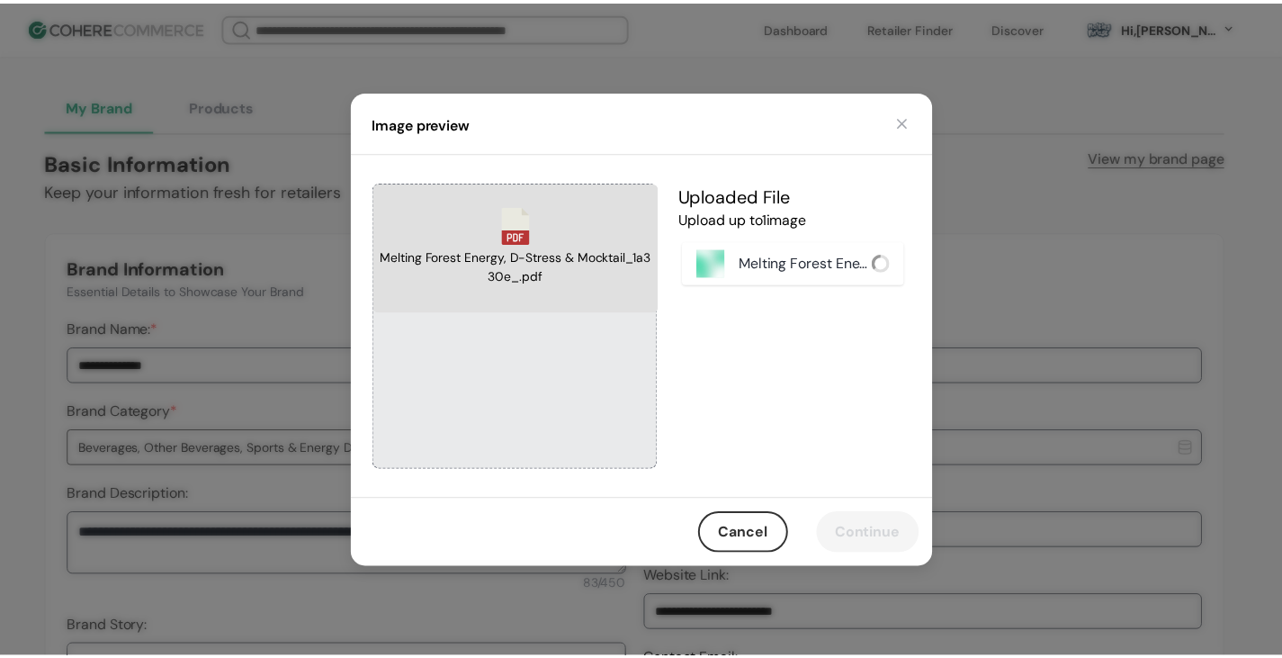
scroll to position [1687, 0]
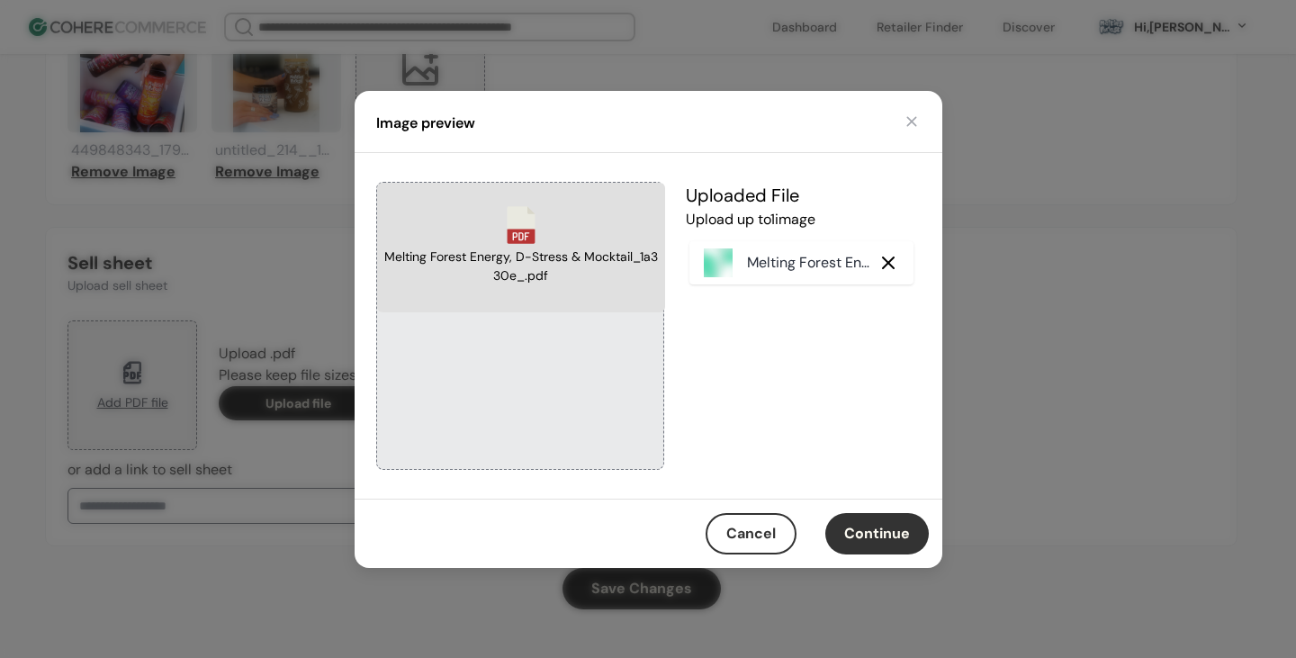
click at [886, 521] on button "Continue" at bounding box center [876, 533] width 103 height 41
type input "**********"
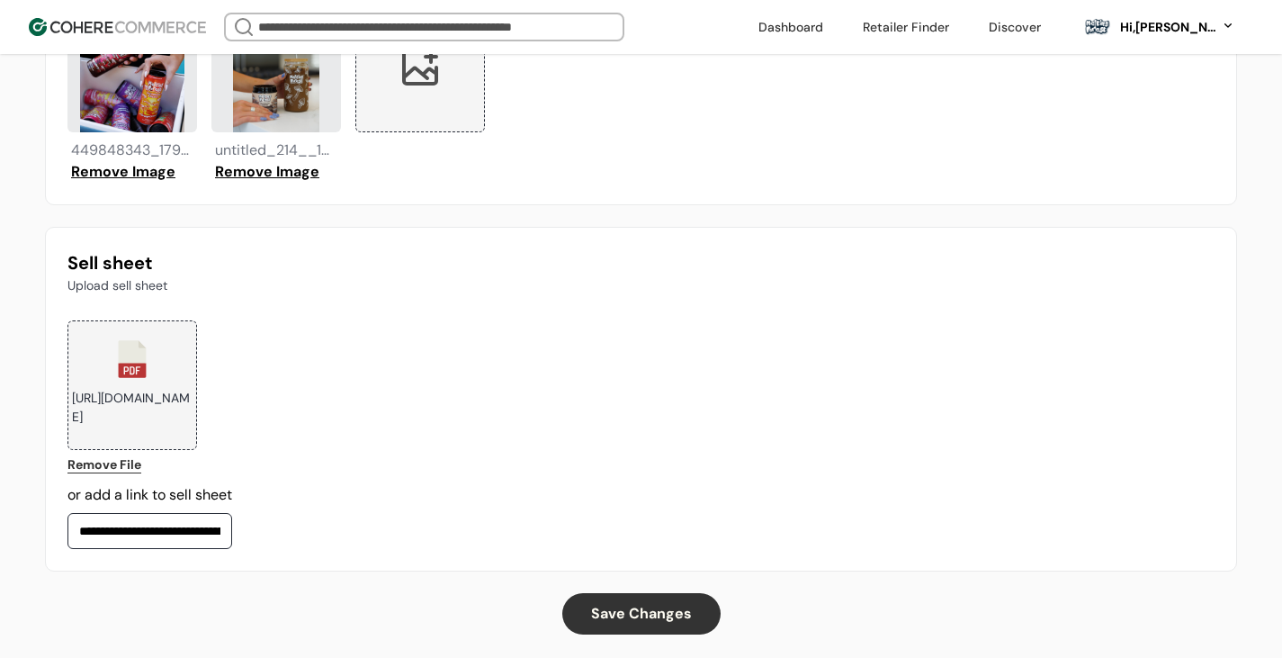
click at [694, 604] on button "Save Changes" at bounding box center [641, 613] width 158 height 41
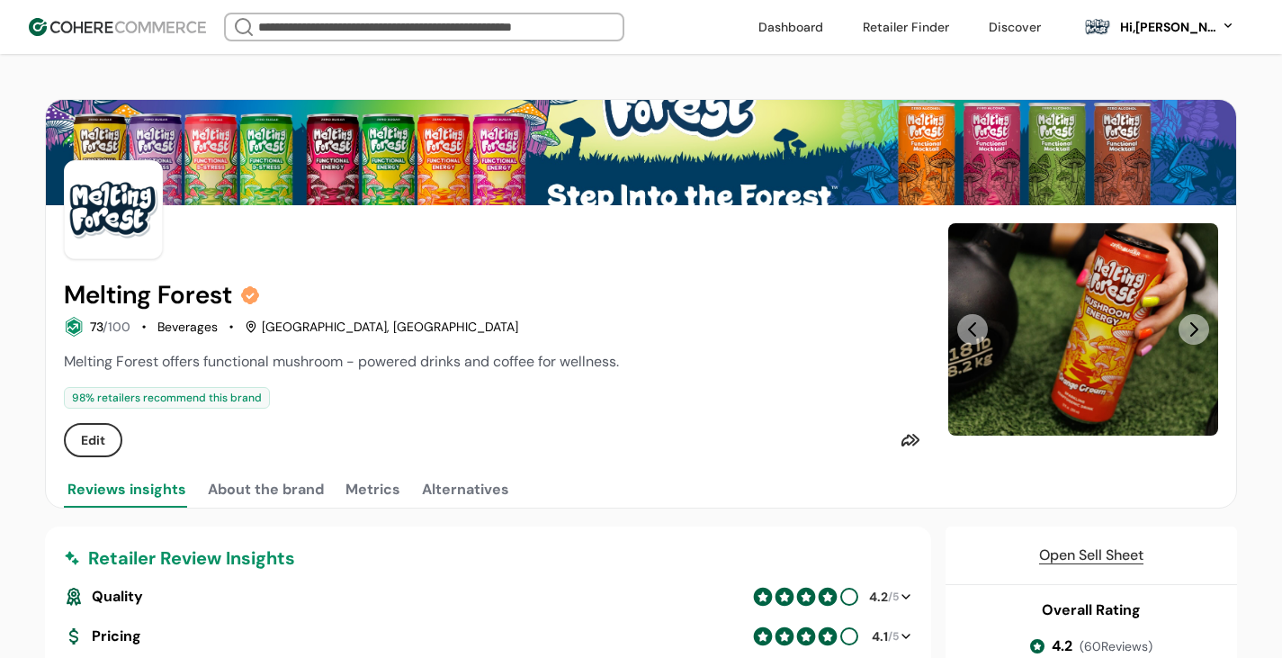
click at [1144, 31] on div "Hi, [PERSON_NAME]" at bounding box center [1167, 27] width 99 height 19
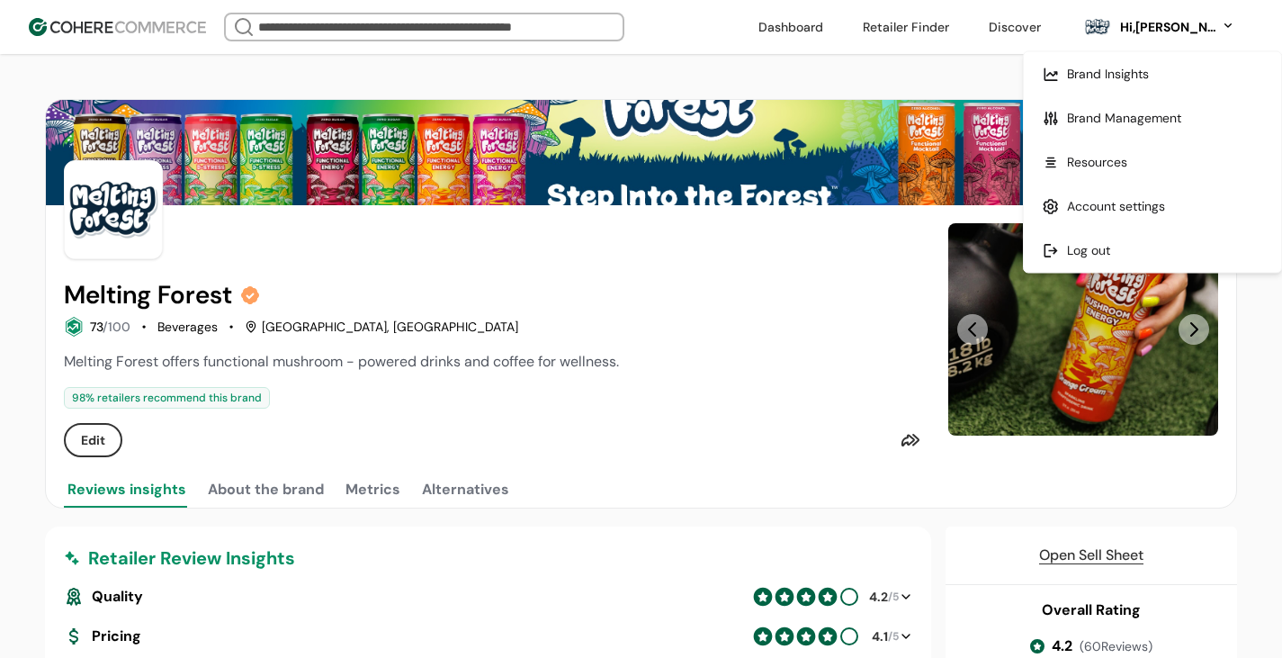
click at [1082, 76] on link at bounding box center [1152, 74] width 257 height 44
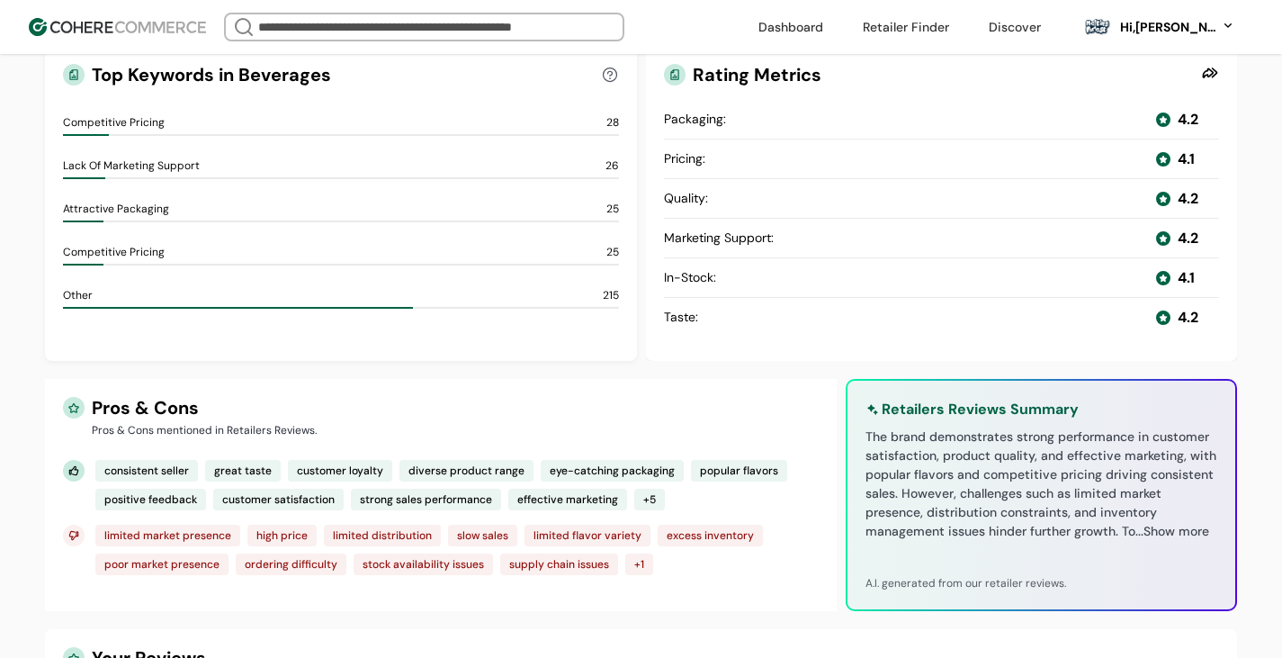
scroll to position [630, 0]
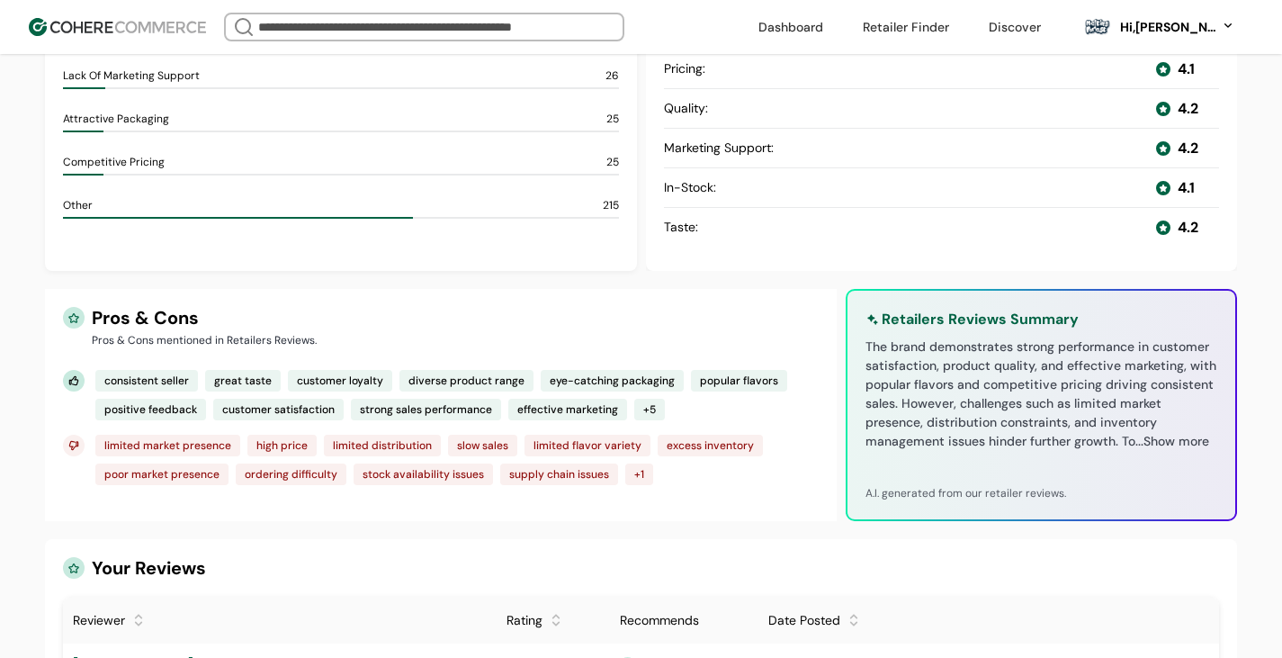
click at [488, 444] on div "slow sales" at bounding box center [482, 446] width 69 height 22
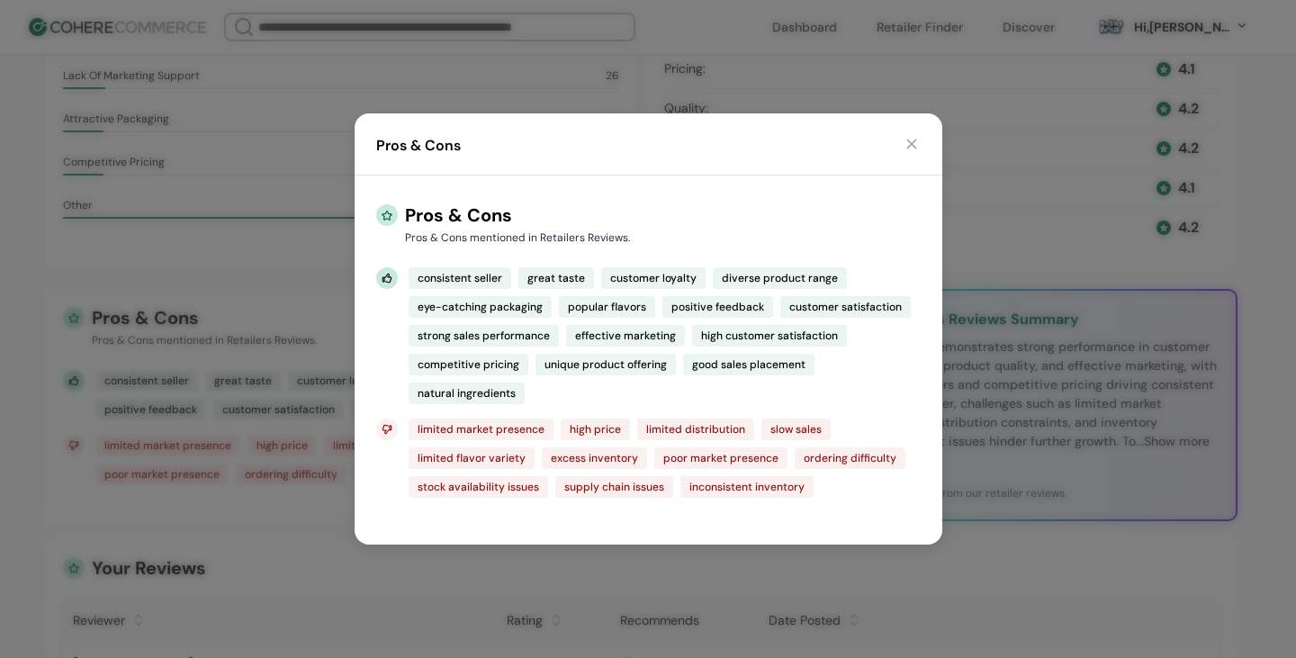
click at [920, 139] on div "Pros & Cons" at bounding box center [649, 144] width 588 height 62
click at [901, 143] on div "Pros & Cons" at bounding box center [649, 144] width 588 height 62
click at [908, 144] on button "button" at bounding box center [911, 144] width 18 height 18
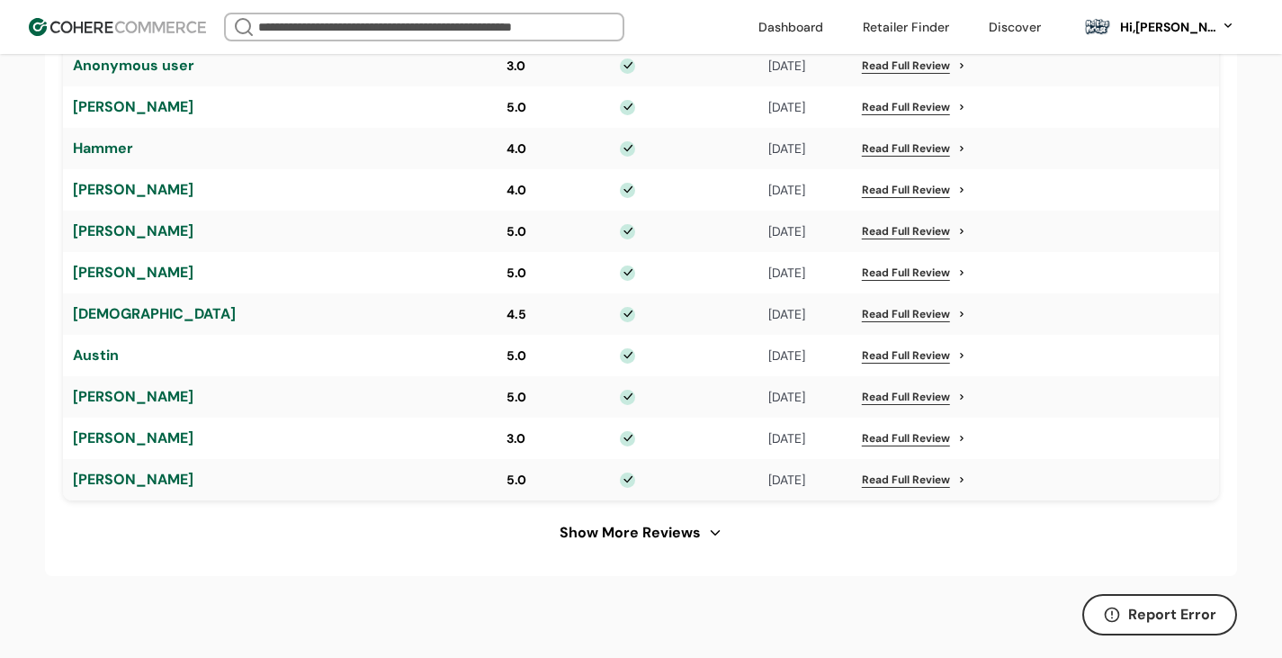
scroll to position [1440, 0]
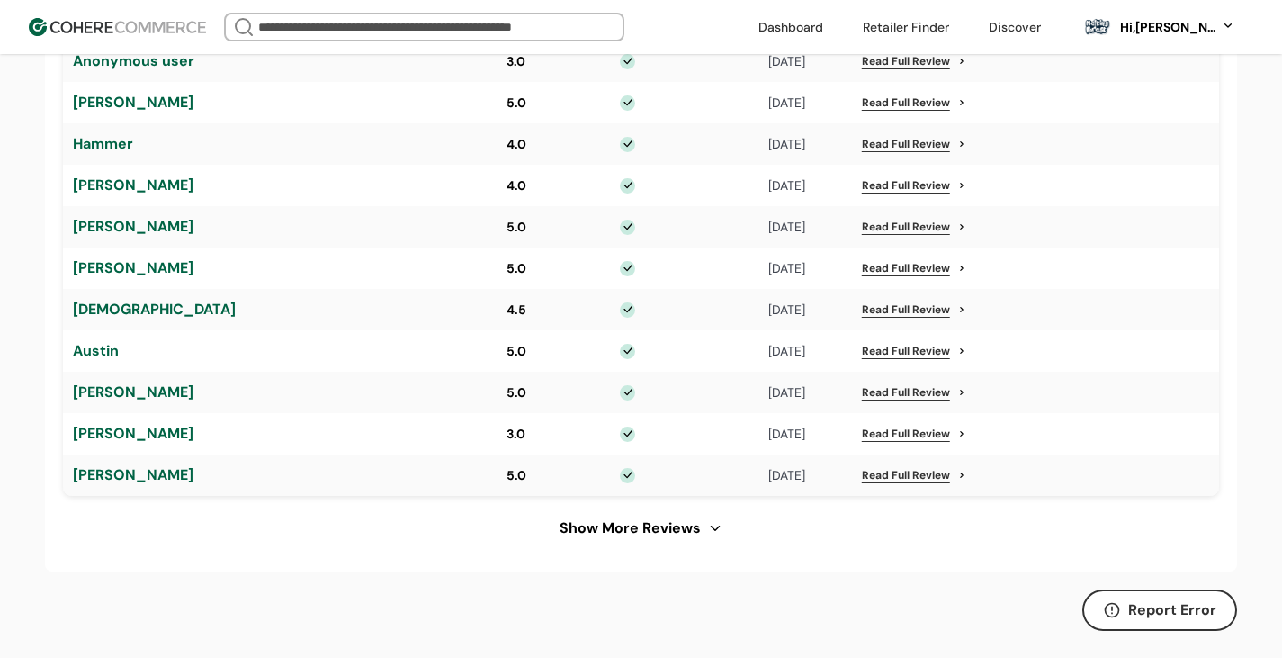
click at [647, 528] on div "Show More Reviews" at bounding box center [630, 528] width 141 height 22
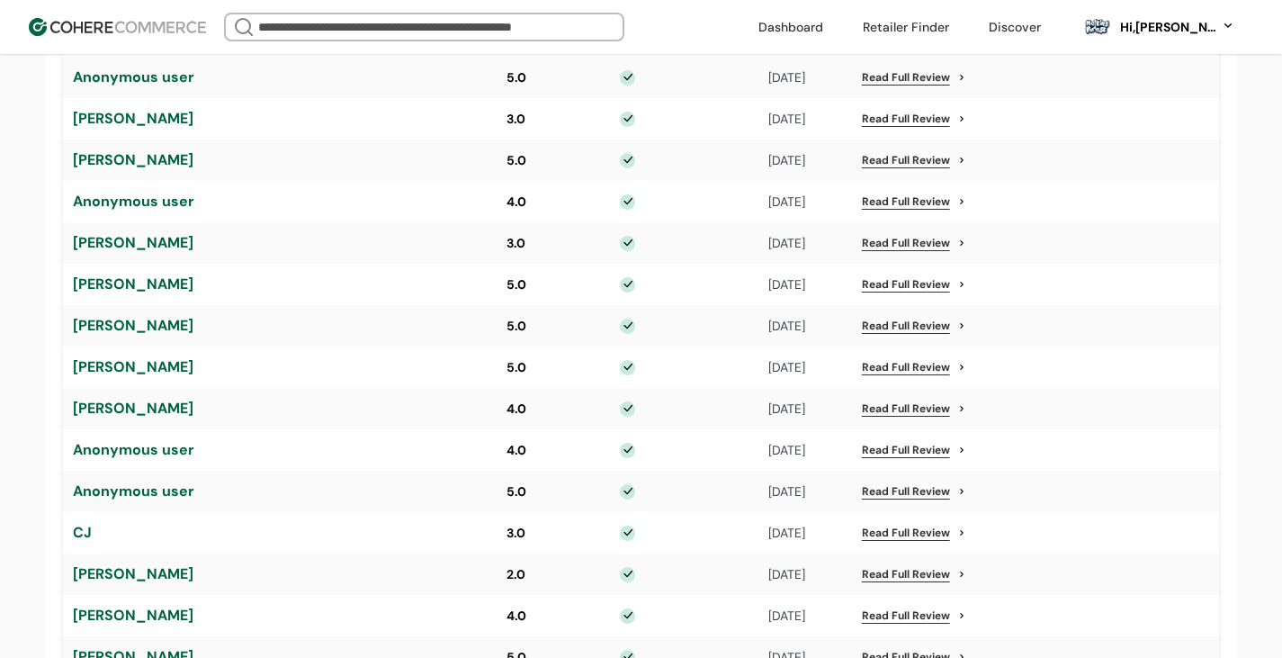
scroll to position [2069, 0]
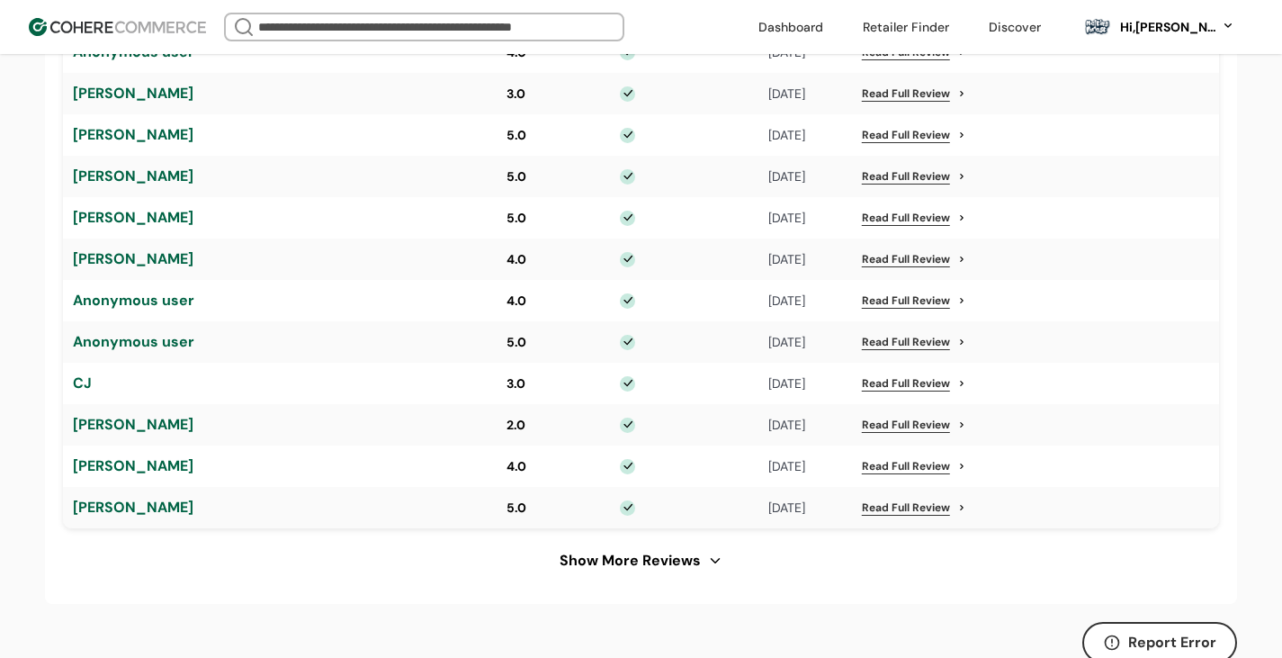
click at [906, 420] on link "Read Full Review" at bounding box center [906, 425] width 88 height 16
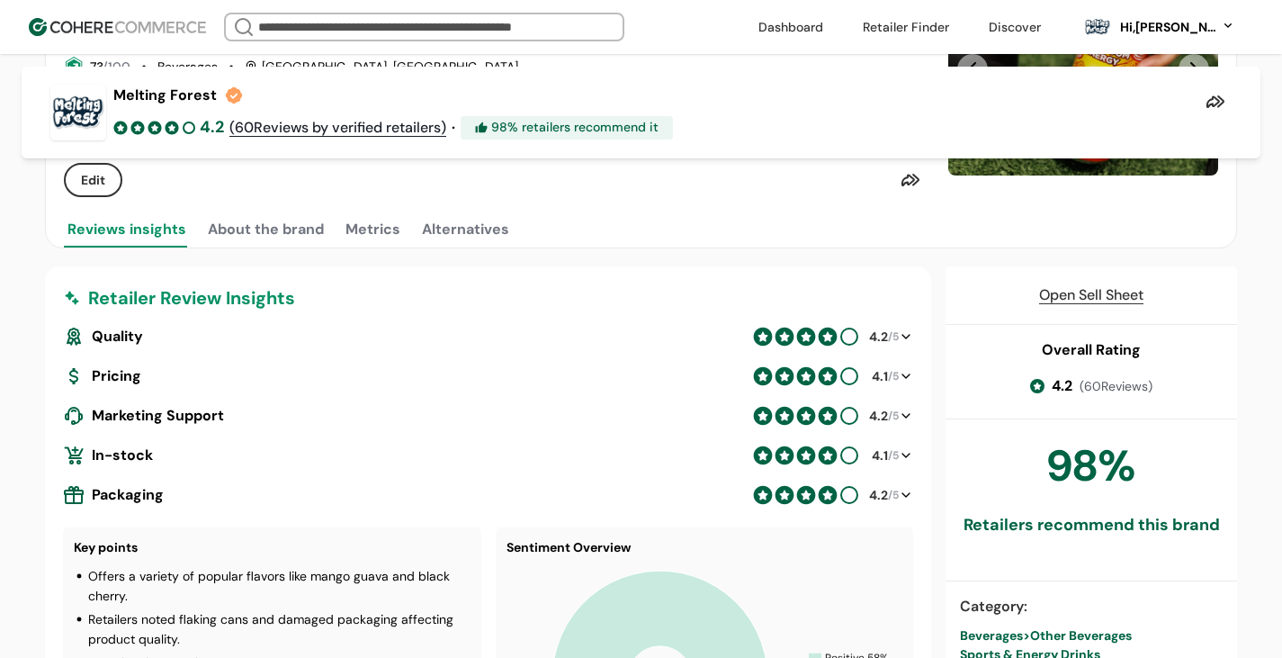
scroll to position [450, 0]
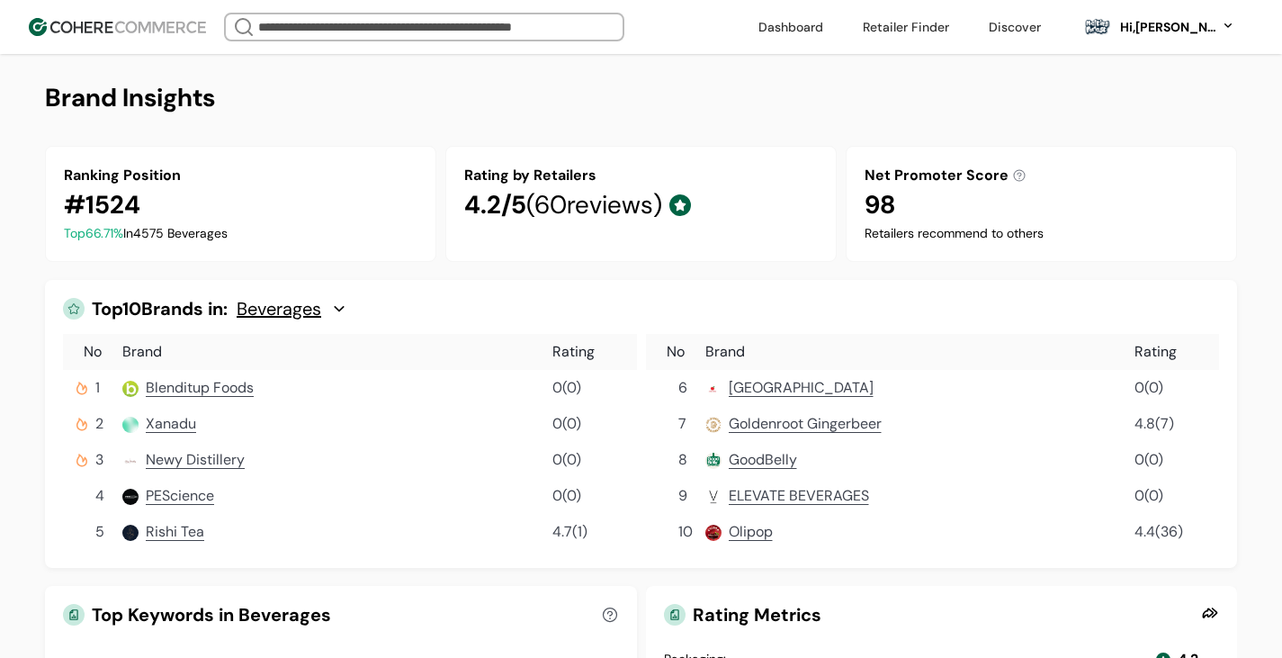
click at [927, 27] on link at bounding box center [906, 26] width 108 height 27
